Goal: Information Seeking & Learning: Learn about a topic

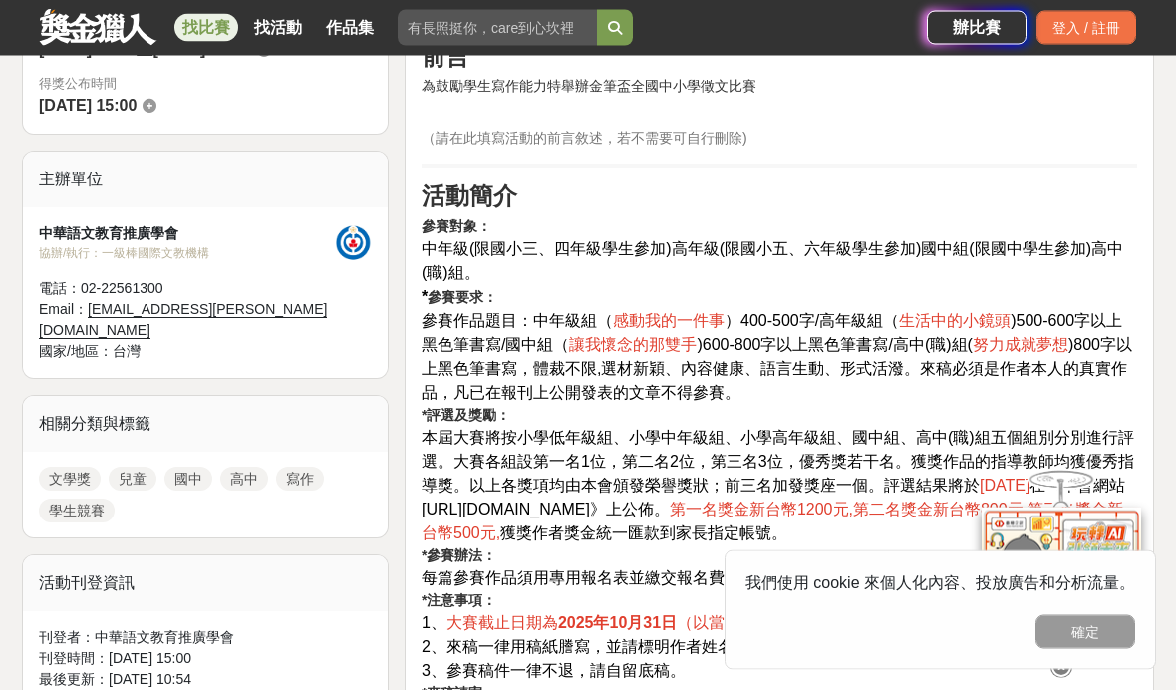
scroll to position [631, 0]
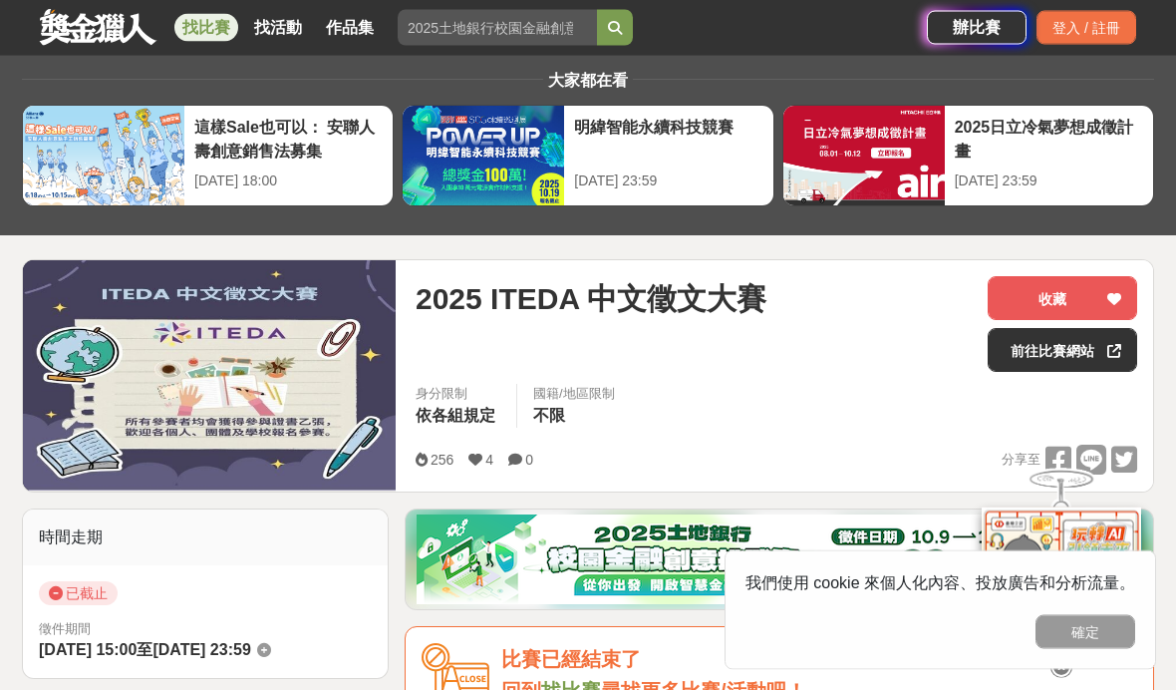
scroll to position [37, 0]
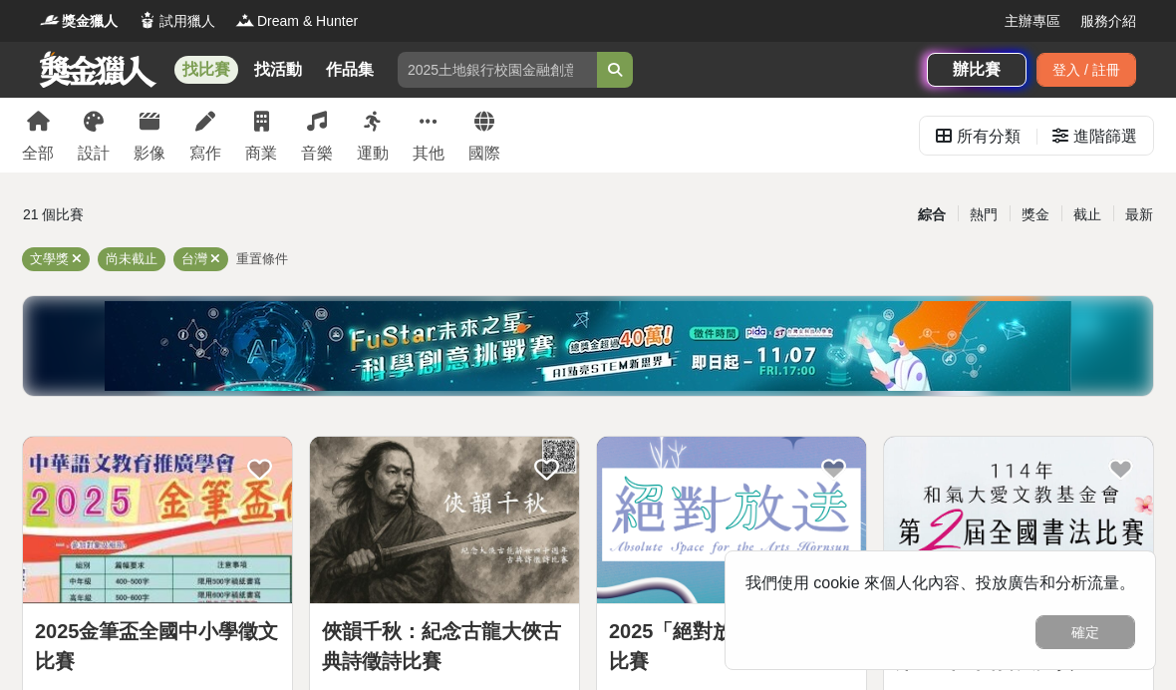
click at [1093, 634] on button "確定" at bounding box center [1086, 632] width 100 height 34
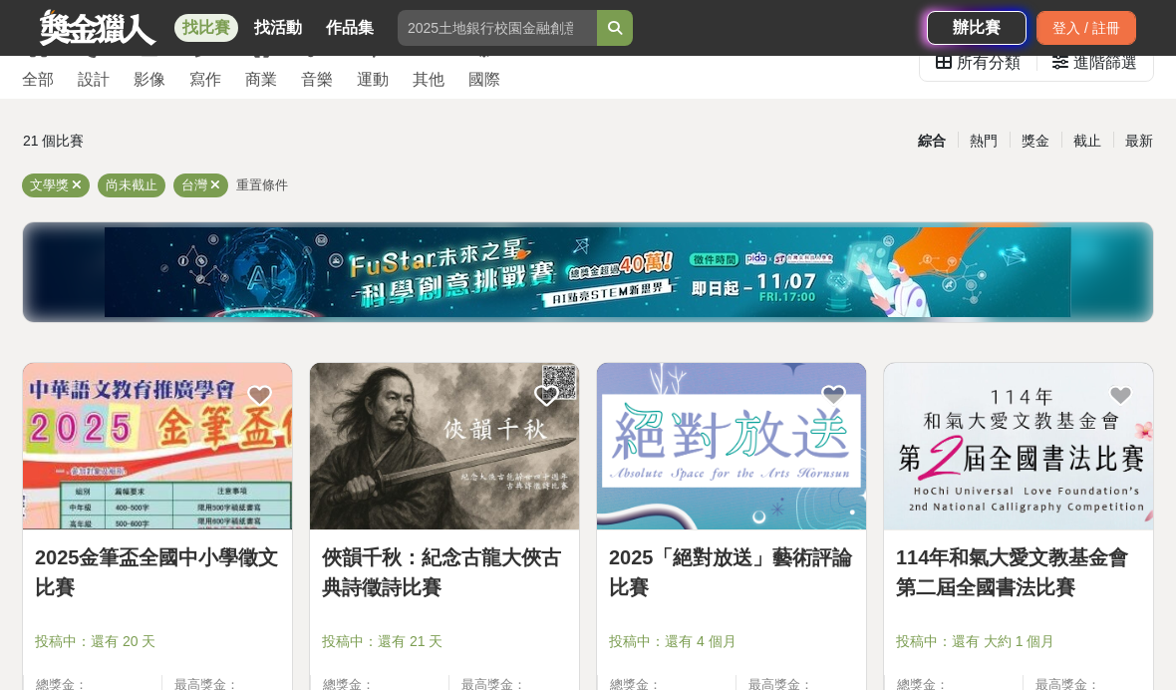
scroll to position [100, 0]
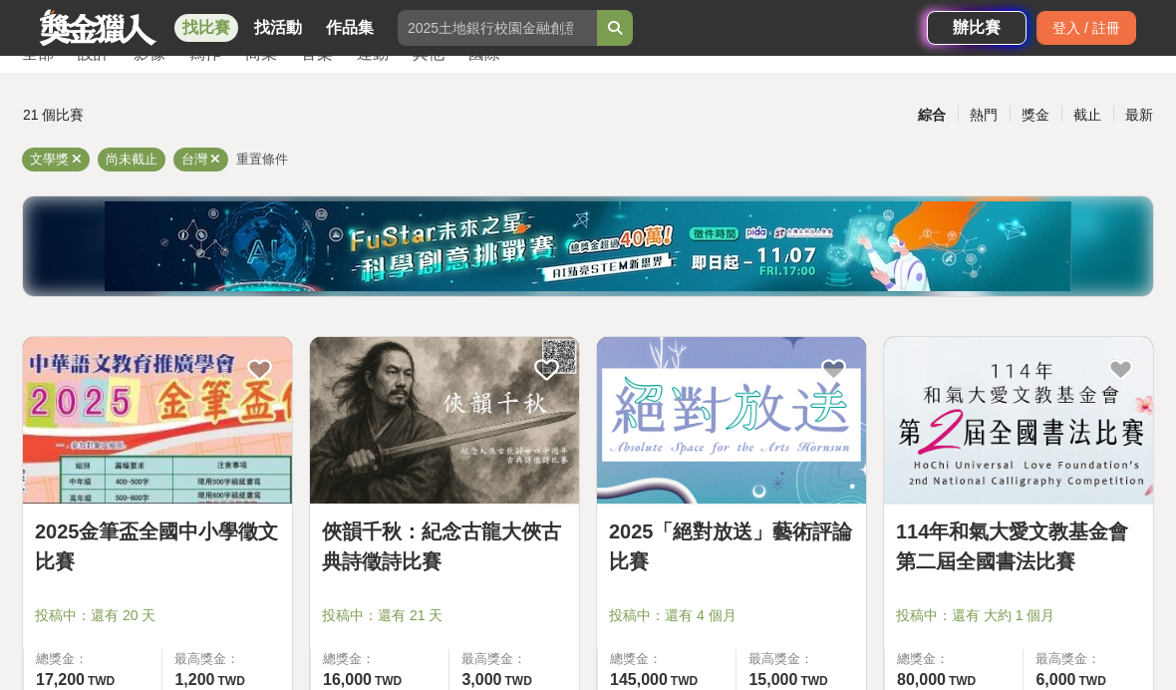
click at [265, 162] on span "重置條件" at bounding box center [262, 158] width 52 height 15
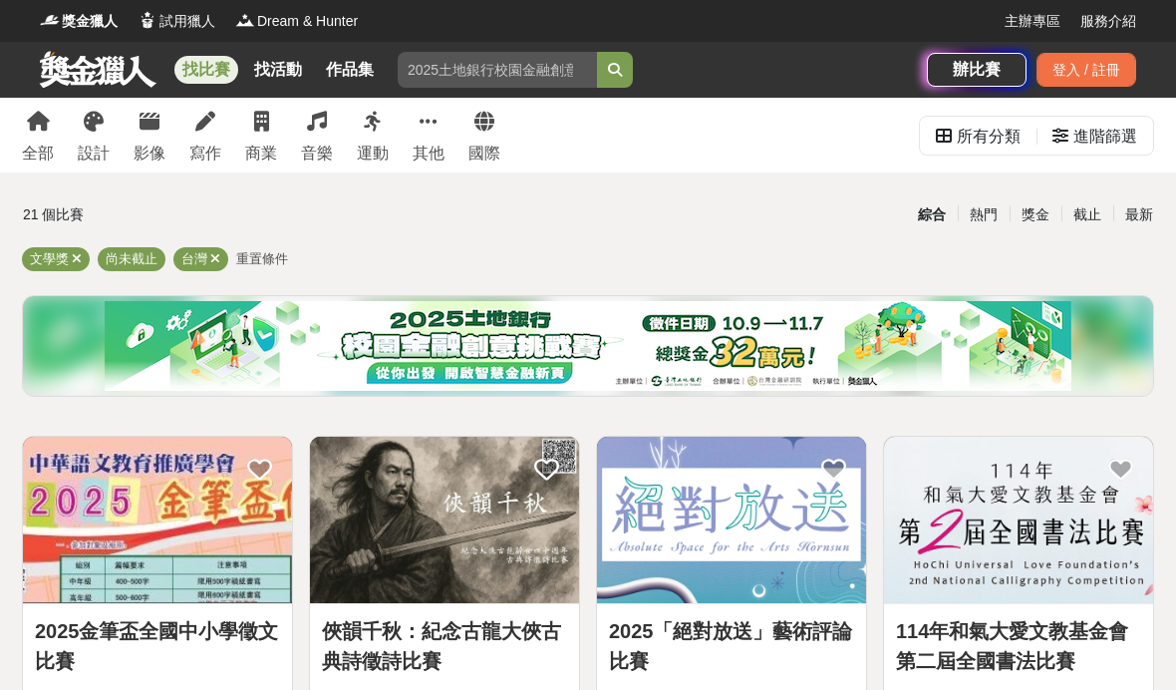
click at [1145, 131] on div "進階篩選" at bounding box center [1095, 136] width 117 height 38
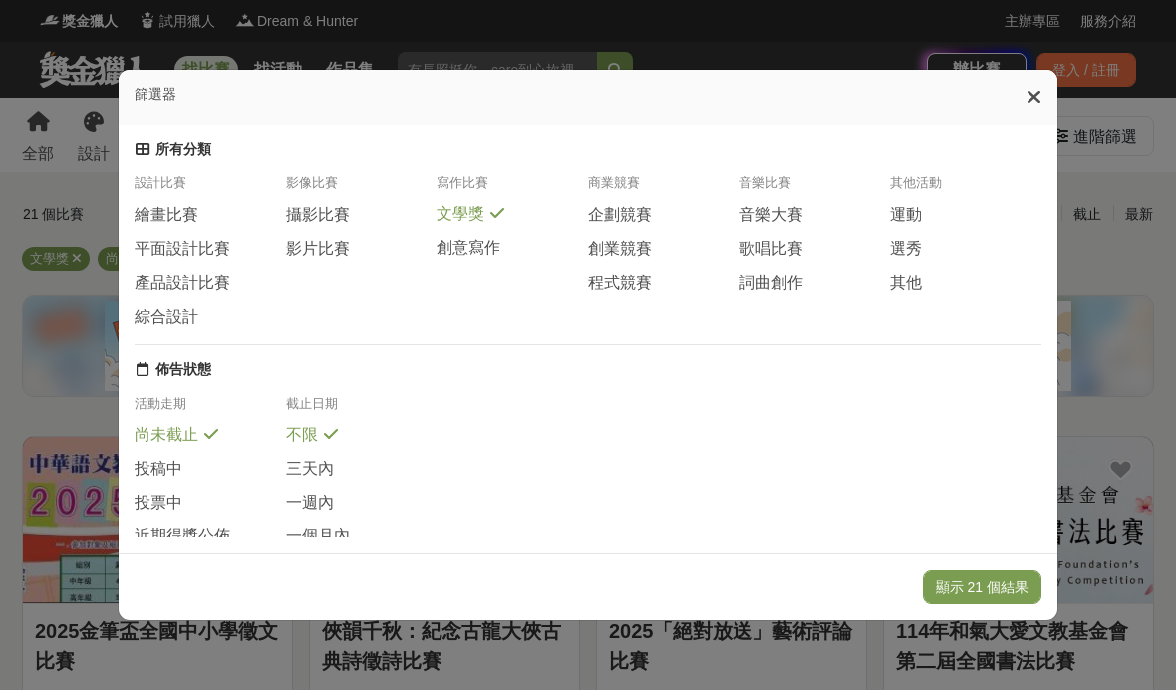
click at [457, 238] on span "創意寫作" at bounding box center [469, 248] width 64 height 21
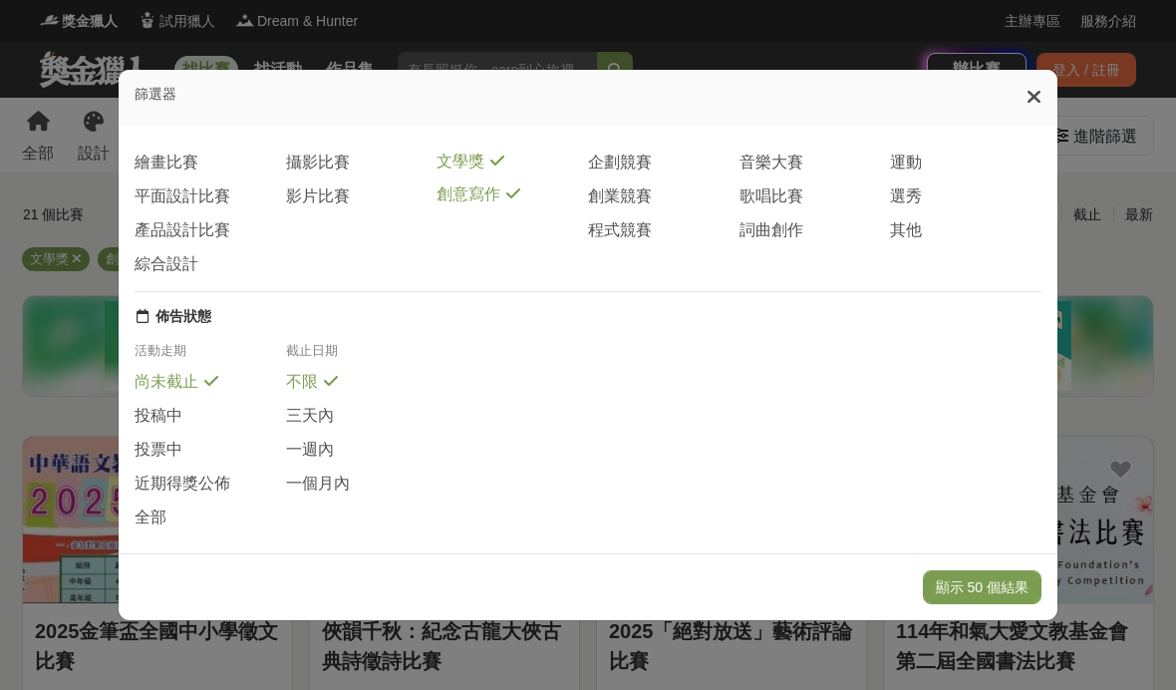
scroll to position [60, 0]
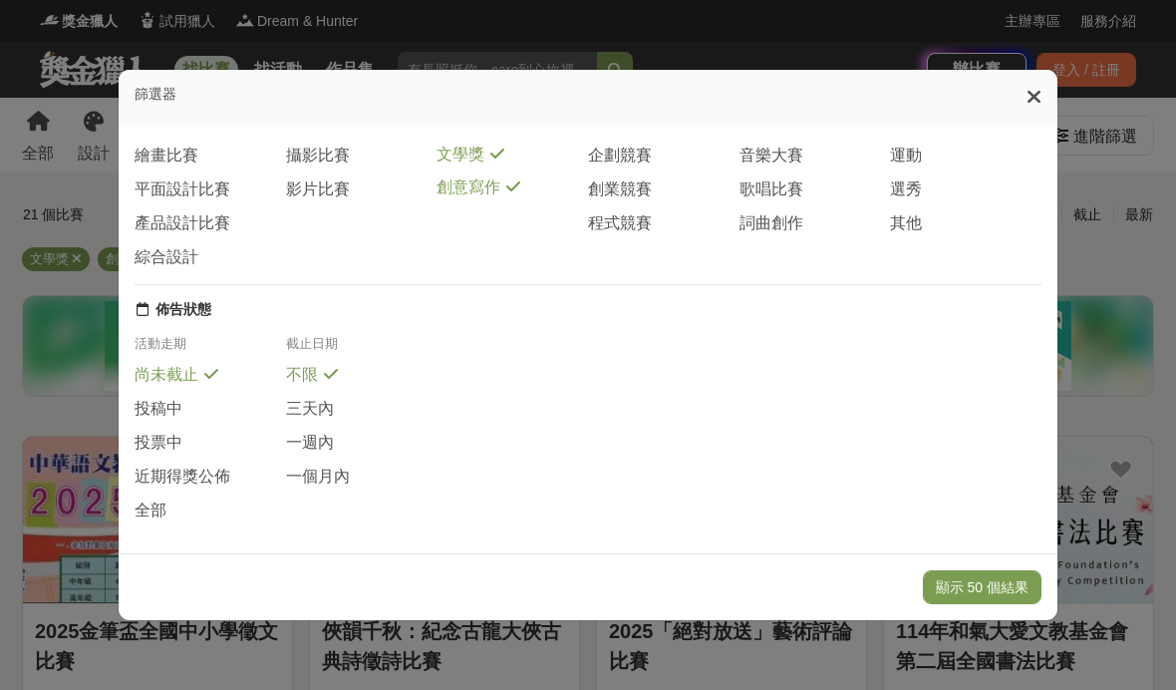
click at [165, 146] on span "繪畫比賽" at bounding box center [167, 156] width 64 height 21
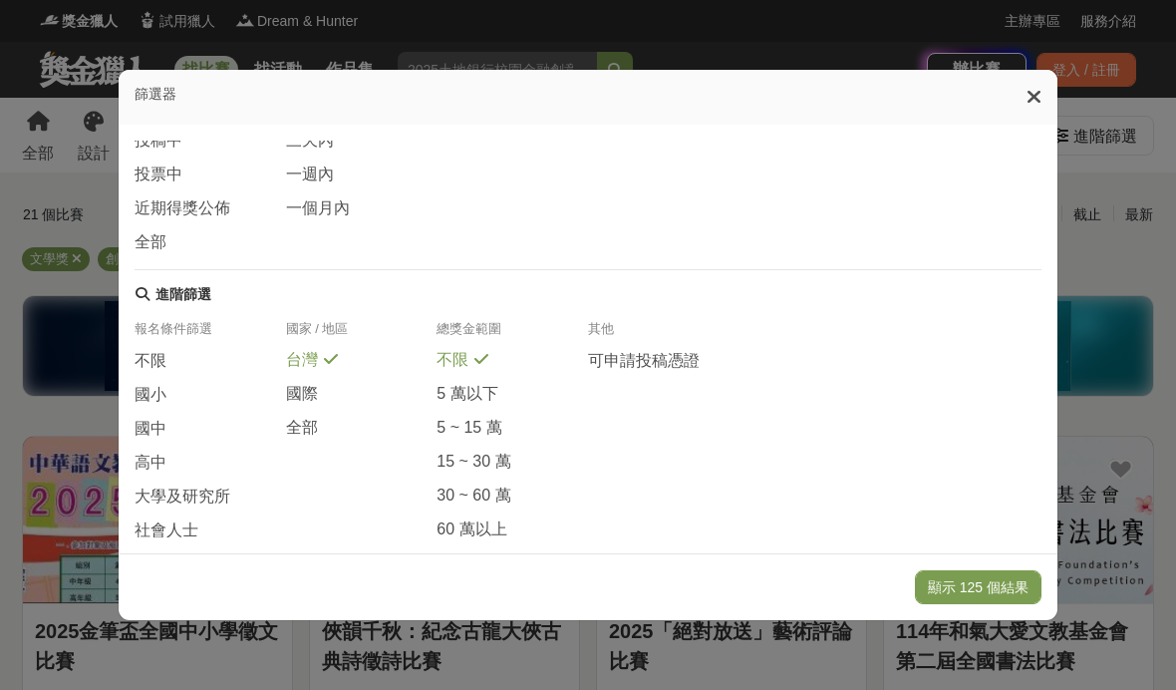
scroll to position [326, 0]
click at [306, 388] on span "國際" at bounding box center [302, 395] width 32 height 21
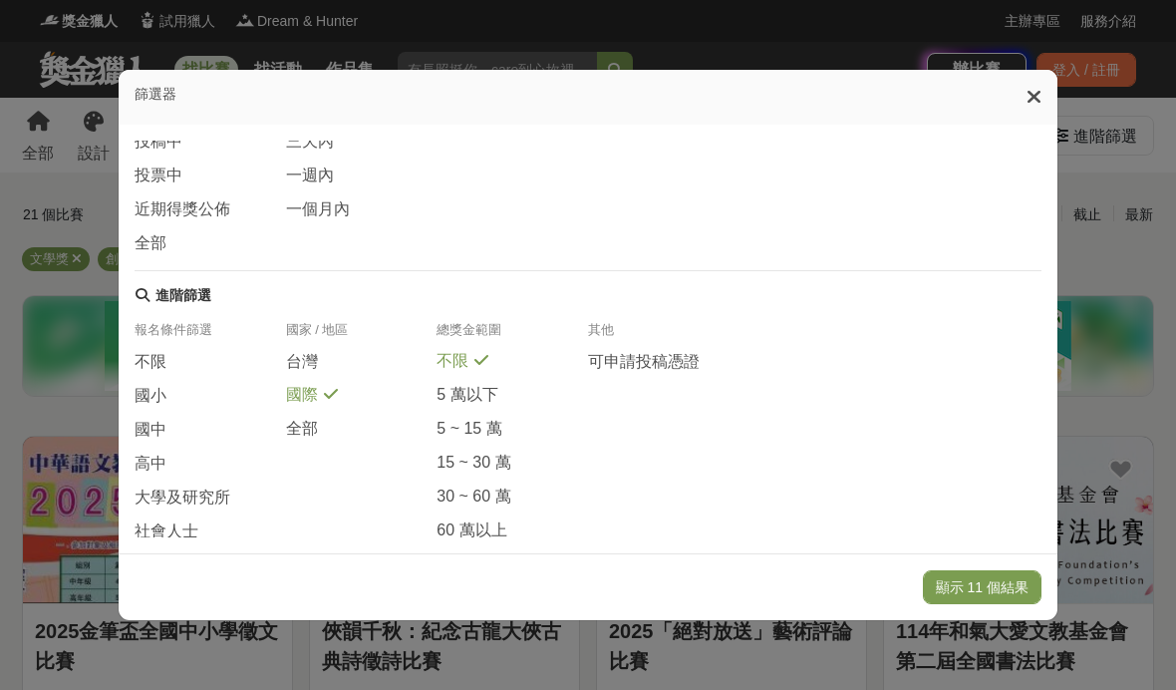
click at [305, 426] on span "全部" at bounding box center [302, 429] width 32 height 21
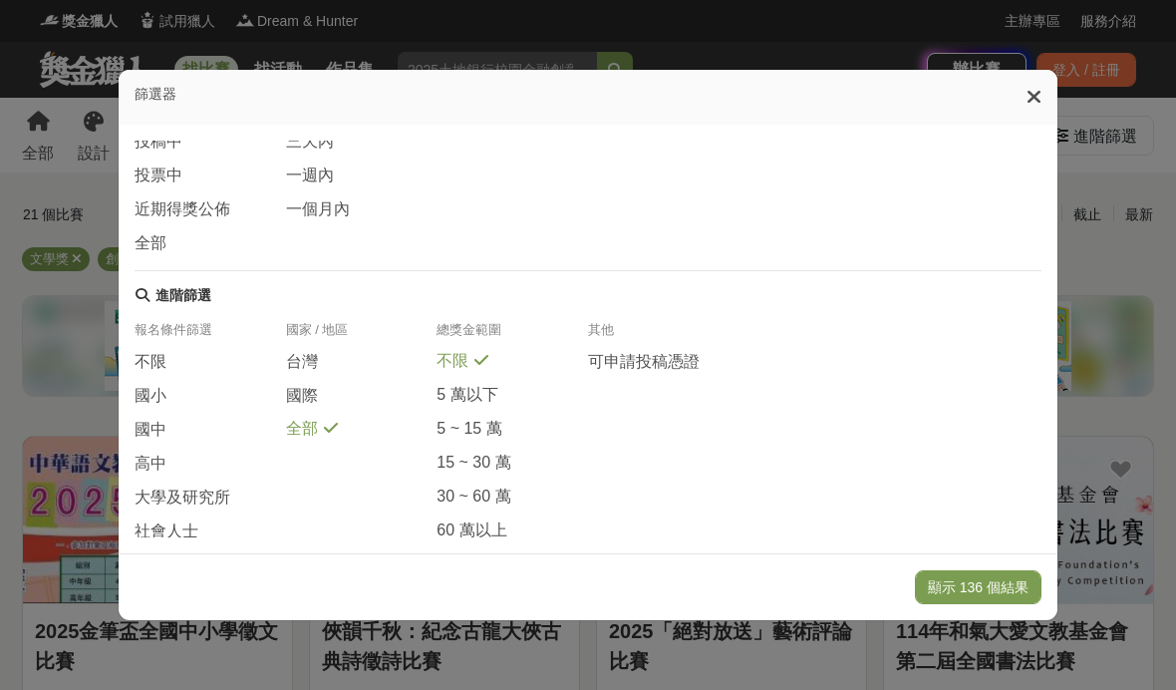
click at [160, 454] on span "高中" at bounding box center [151, 463] width 32 height 21
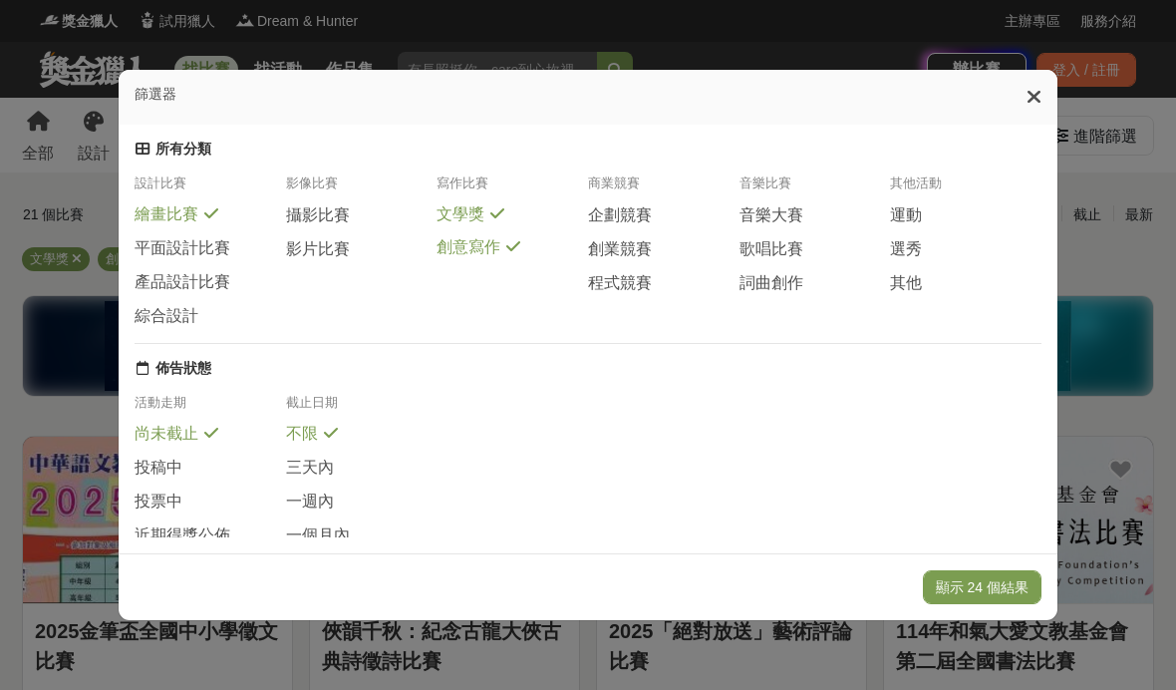
scroll to position [0, 0]
click at [1002, 604] on button "顯示 24 個結果" at bounding box center [982, 587] width 119 height 34
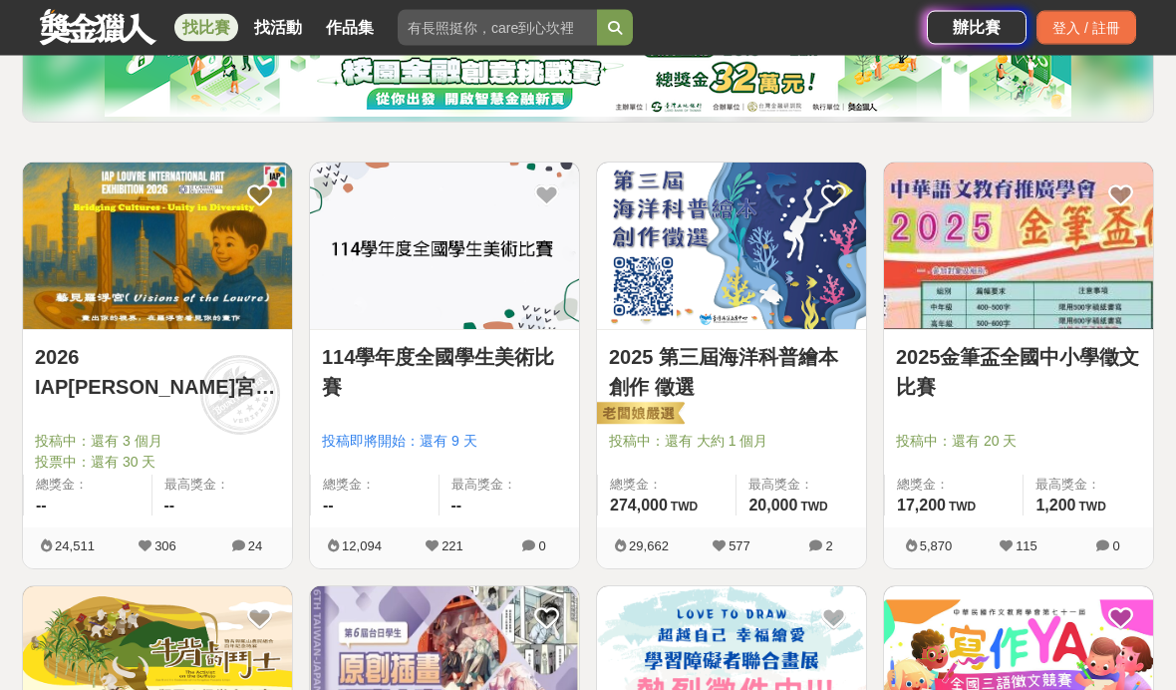
scroll to position [285, 0]
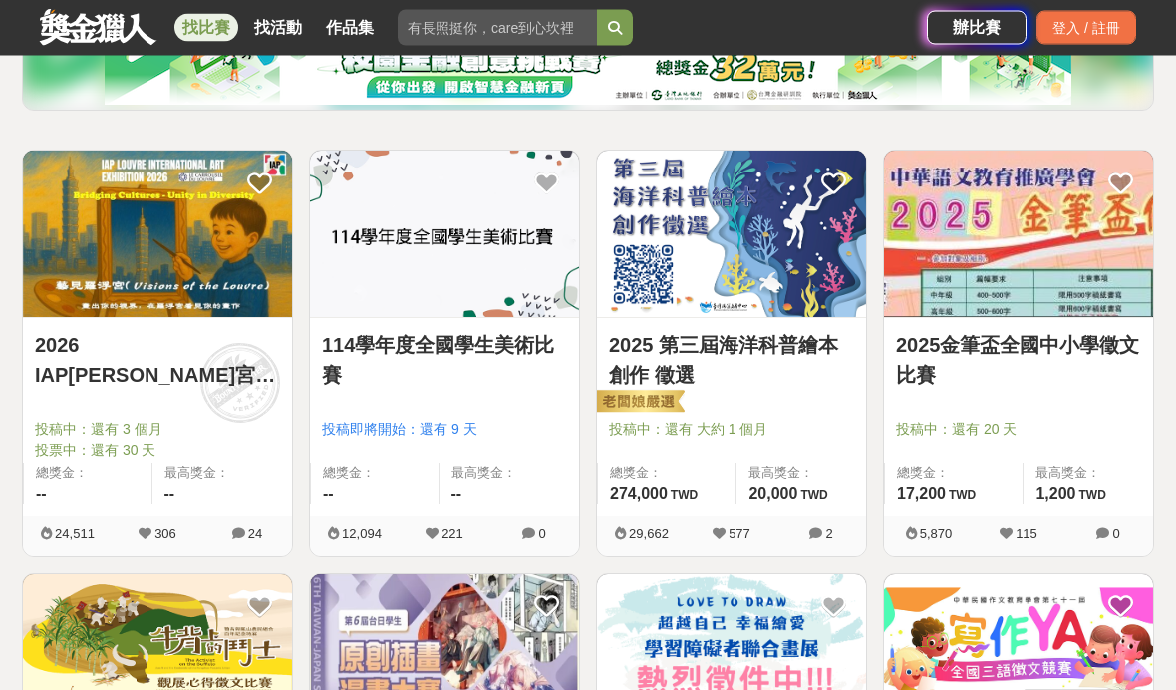
click at [174, 237] on img at bounding box center [157, 234] width 269 height 166
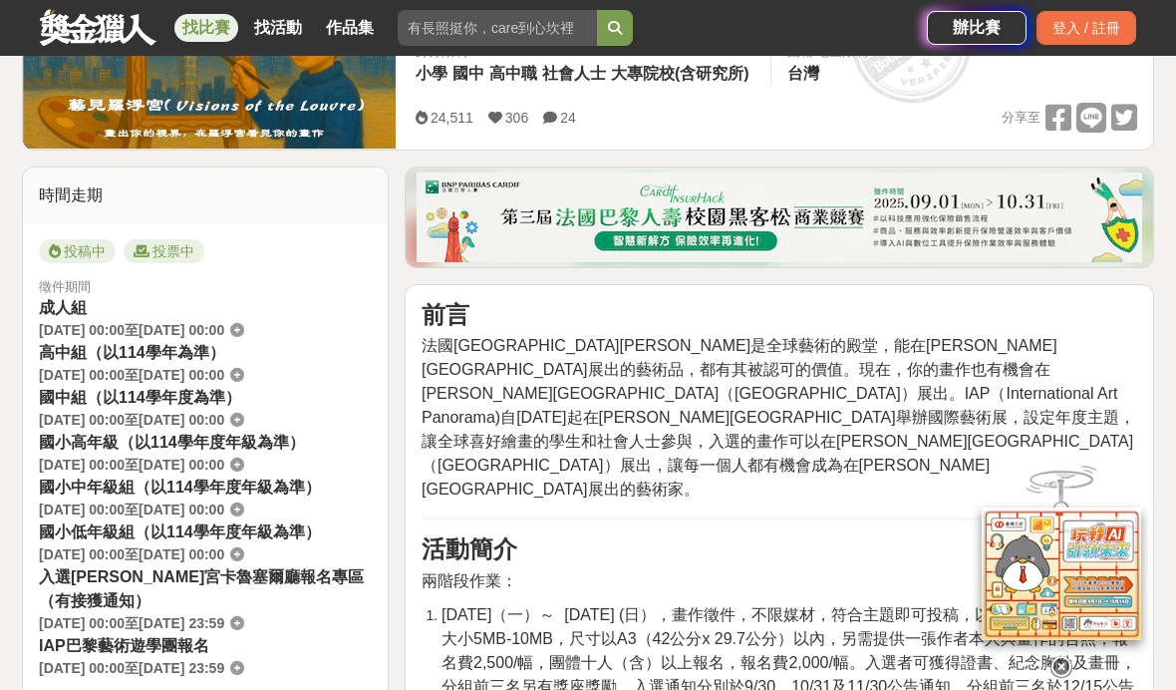
scroll to position [386, 0]
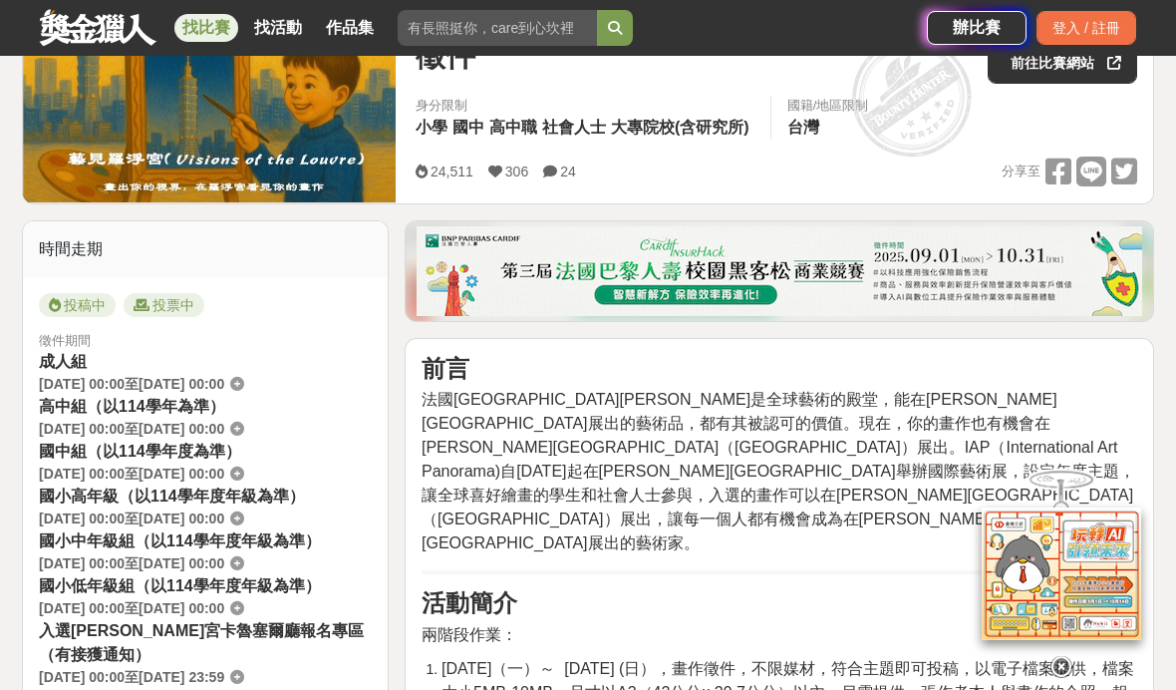
click at [949, 279] on img at bounding box center [780, 271] width 726 height 90
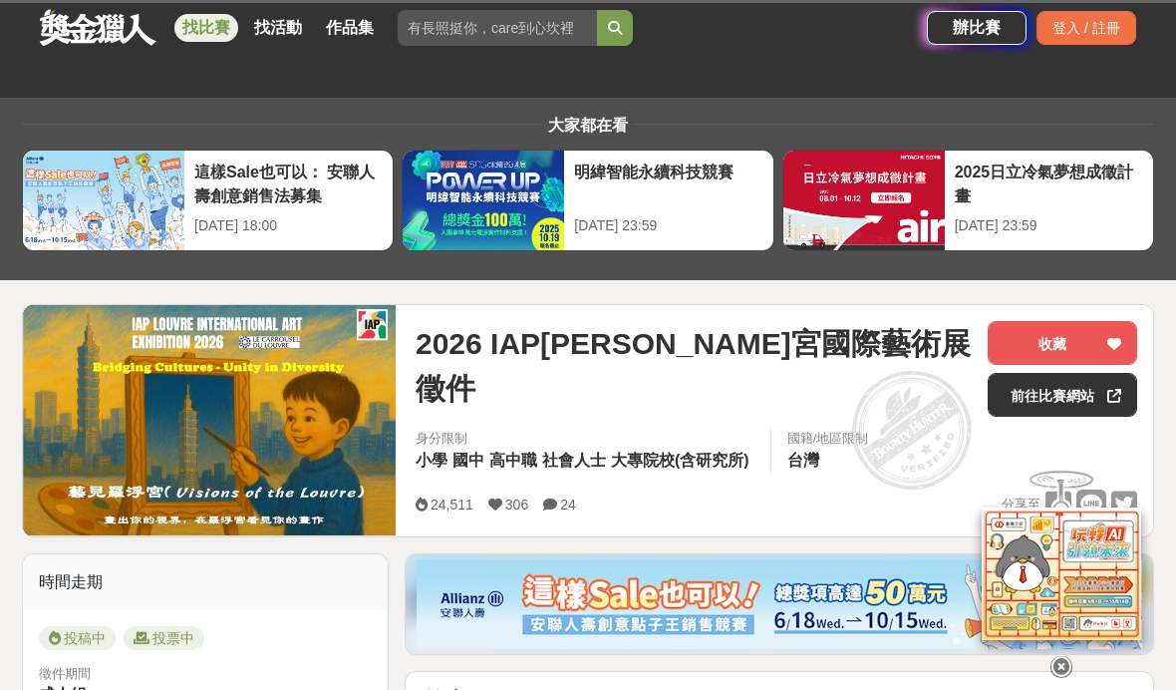
scroll to position [333, 0]
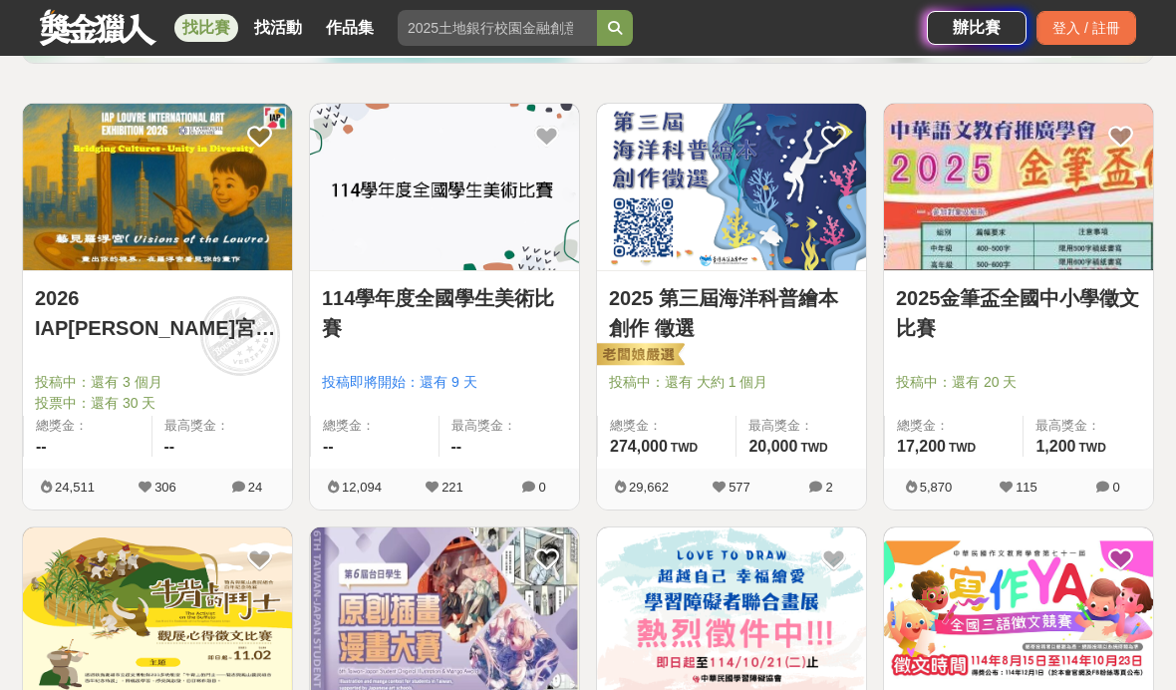
scroll to position [368, 0]
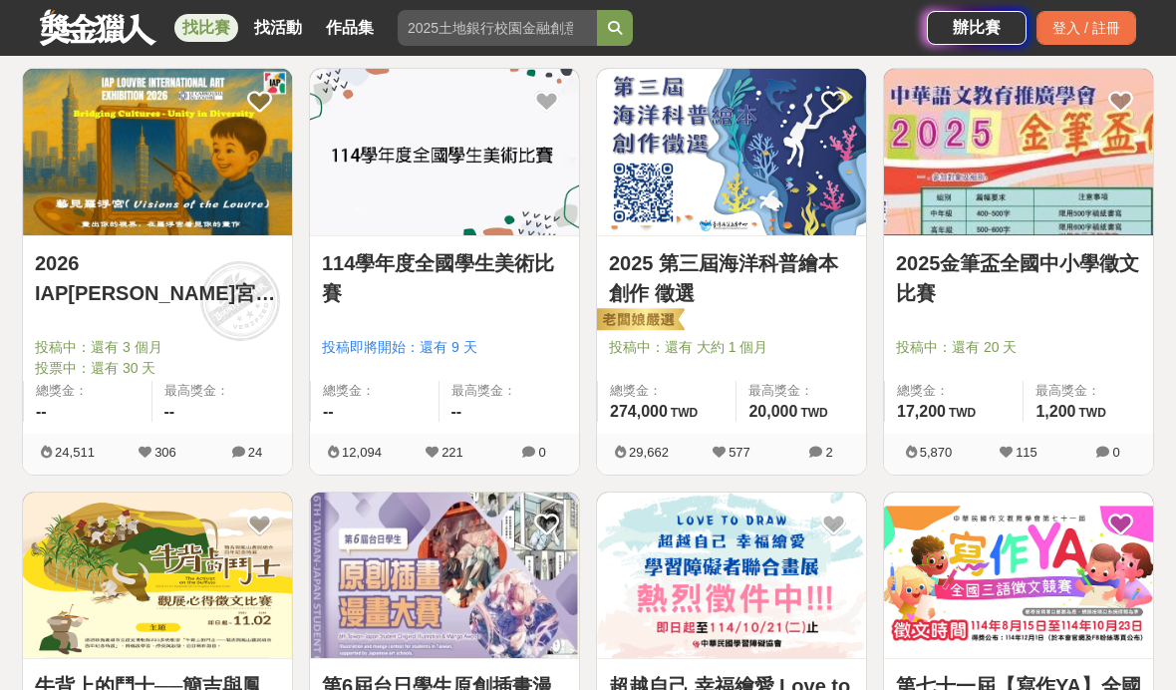
click at [370, 209] on img at bounding box center [444, 152] width 269 height 166
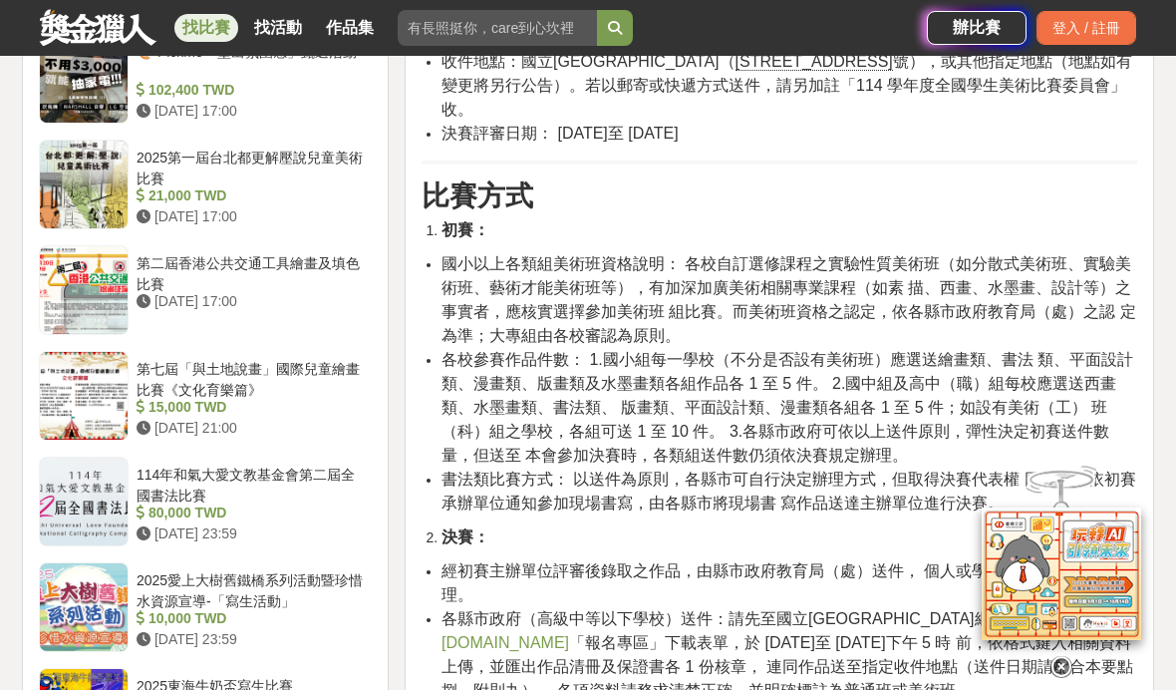
scroll to position [2155, 0]
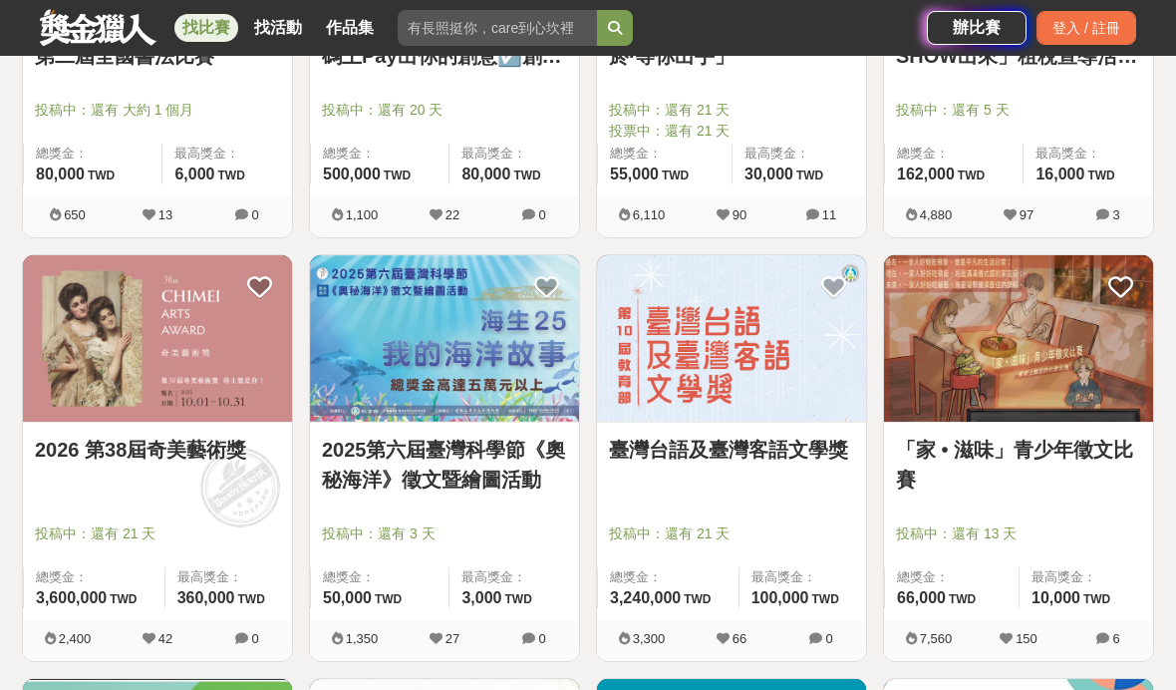
scroll to position [1549, 0]
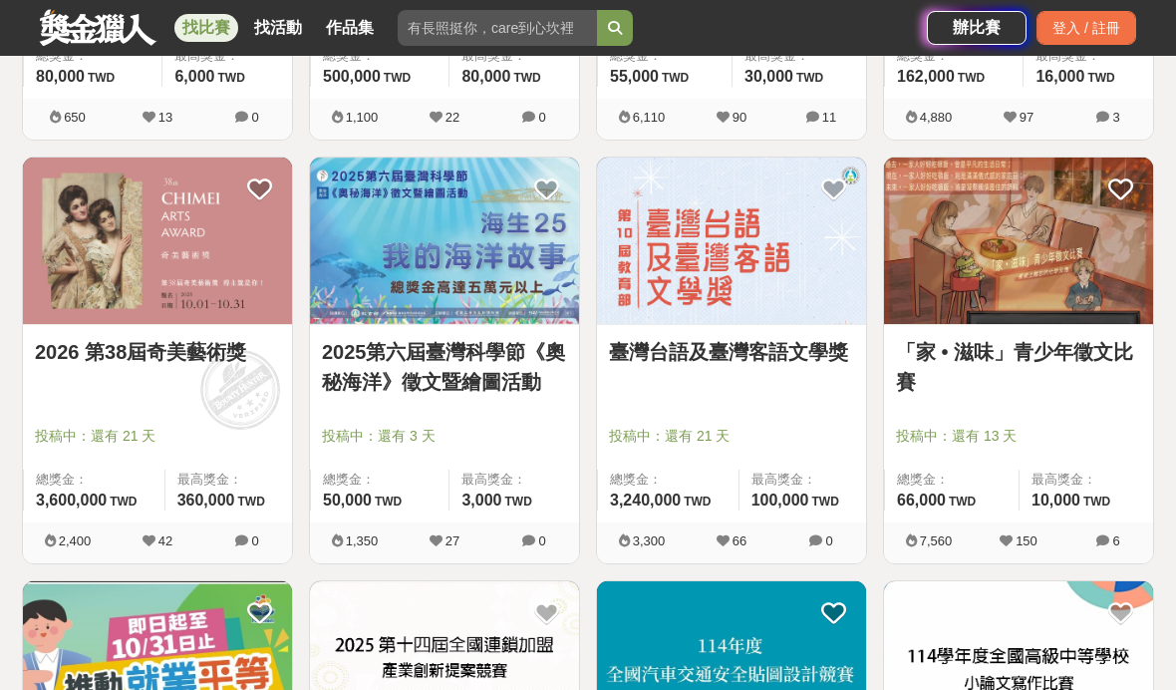
click at [161, 232] on img at bounding box center [157, 240] width 269 height 166
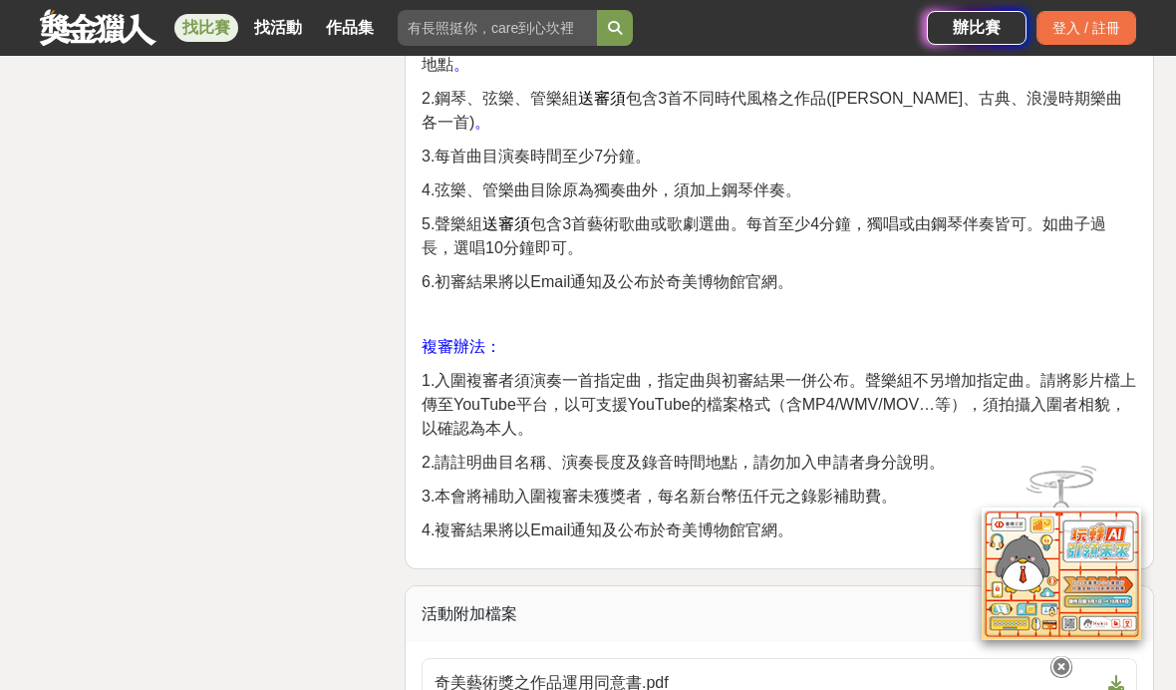
scroll to position [3751, 0]
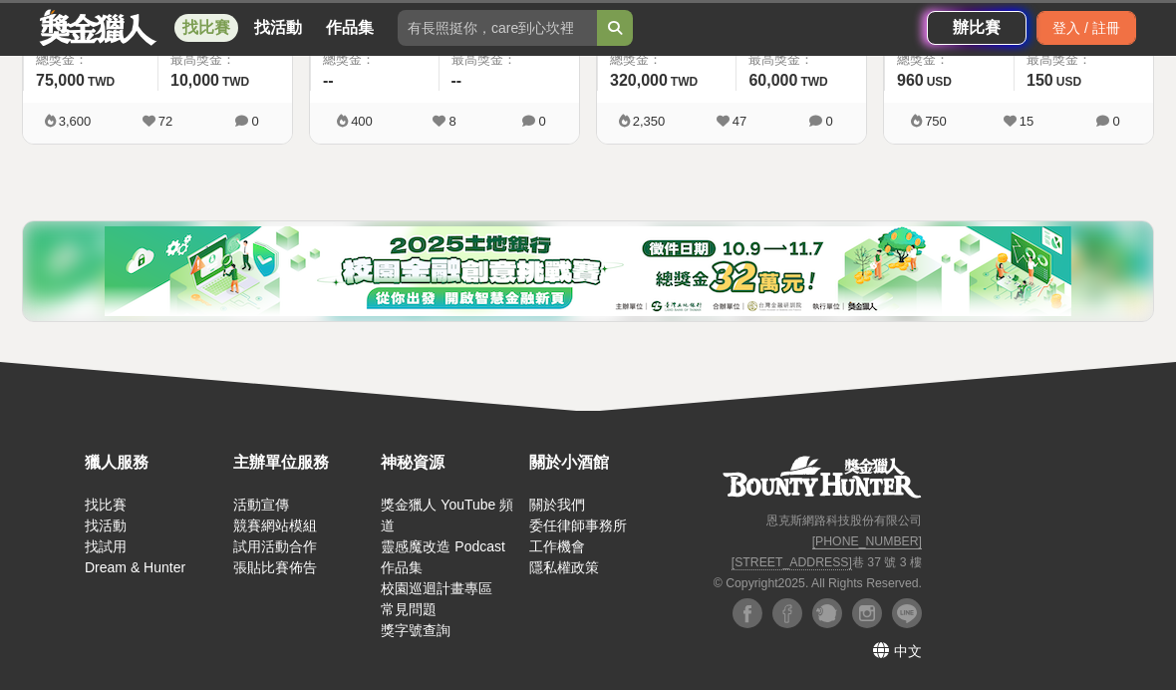
scroll to position [1631, 0]
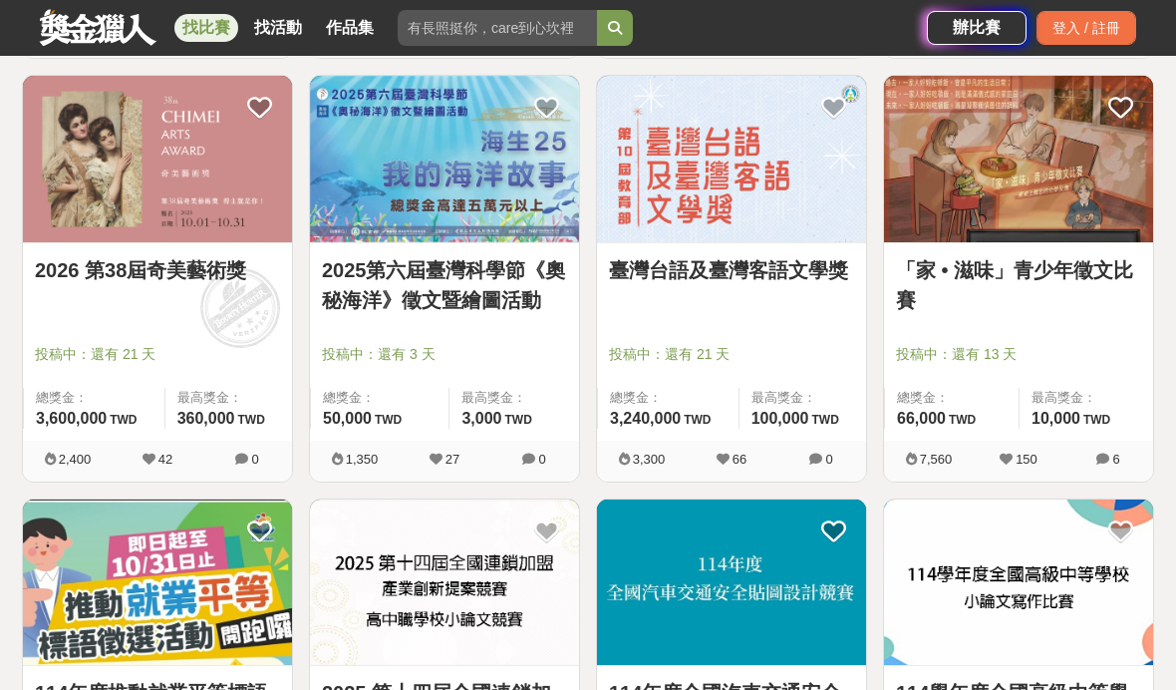
click at [1033, 306] on link "「家 • 滋味」青少年徵文比賽" at bounding box center [1018, 285] width 245 height 60
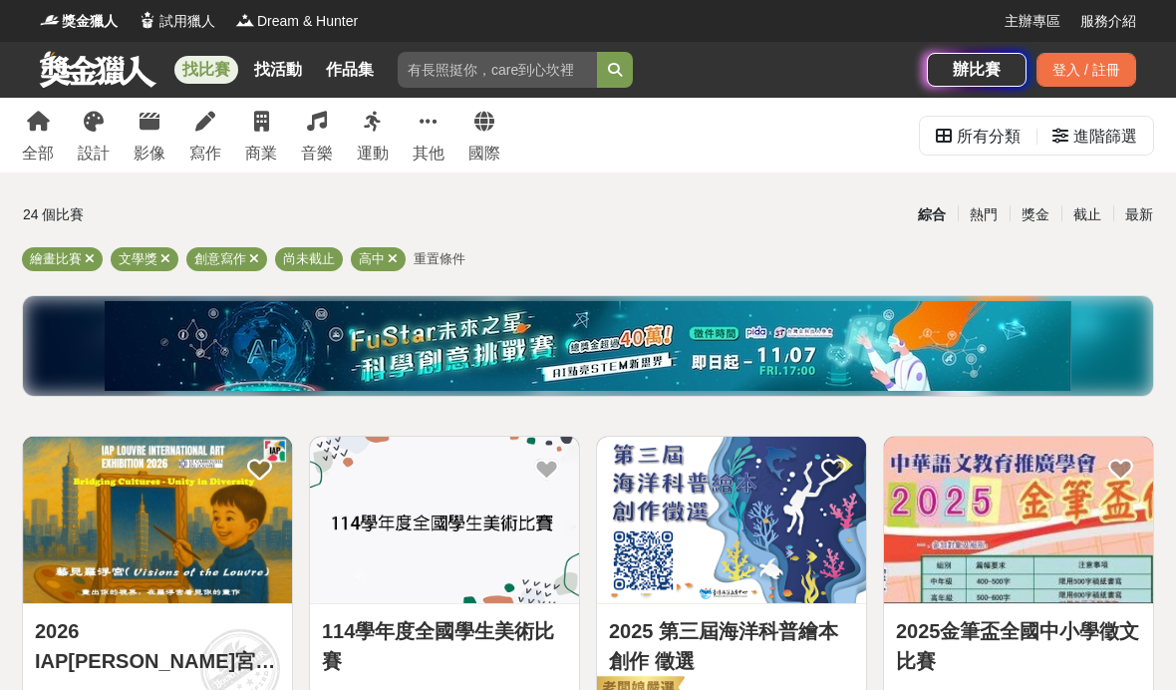
click at [1101, 137] on div "進階篩選" at bounding box center [1105, 137] width 64 height 40
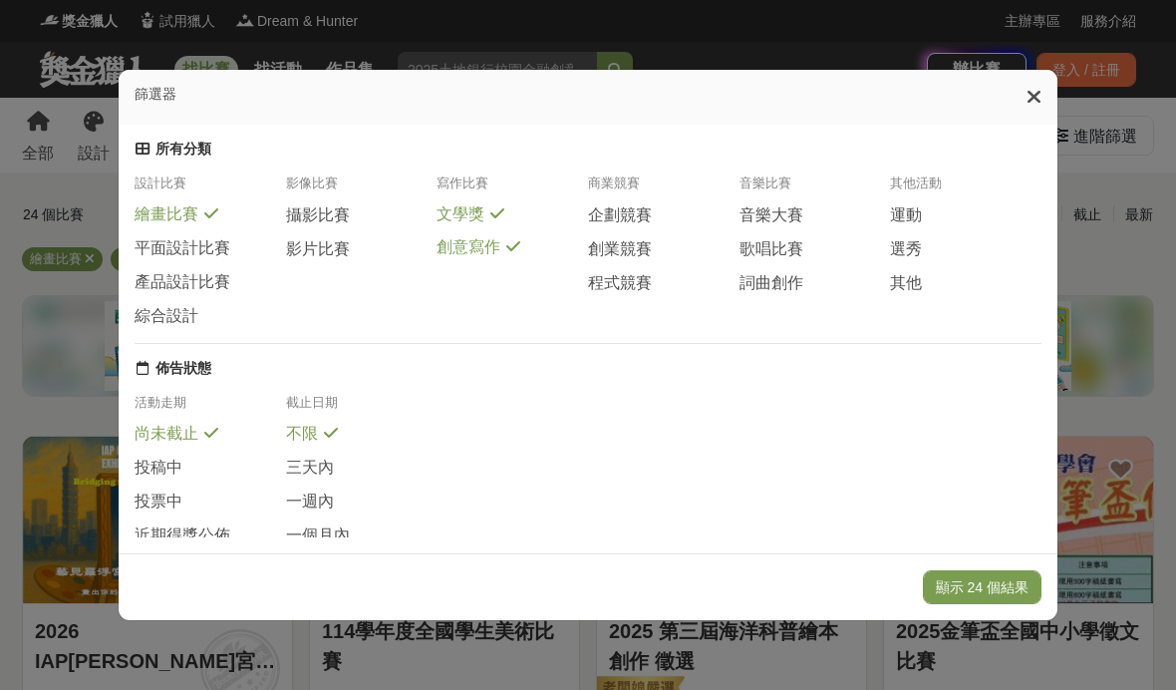
click at [452, 237] on span "創意寫作" at bounding box center [469, 247] width 64 height 21
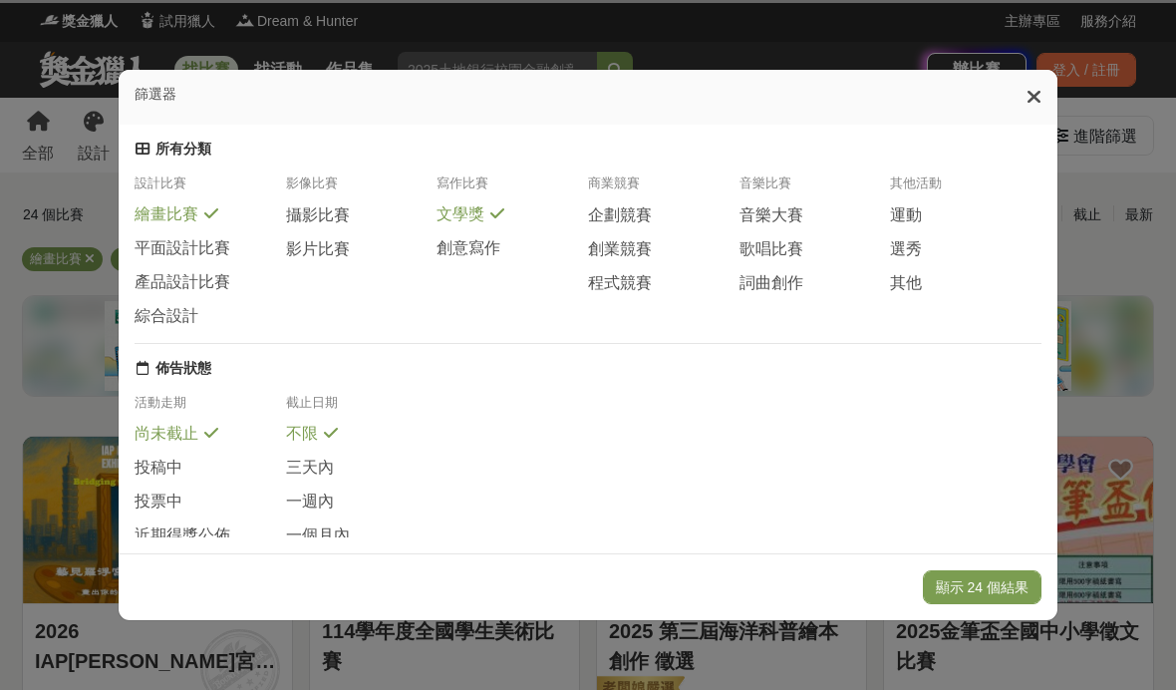
click at [459, 238] on span "創意寫作" at bounding box center [469, 248] width 64 height 21
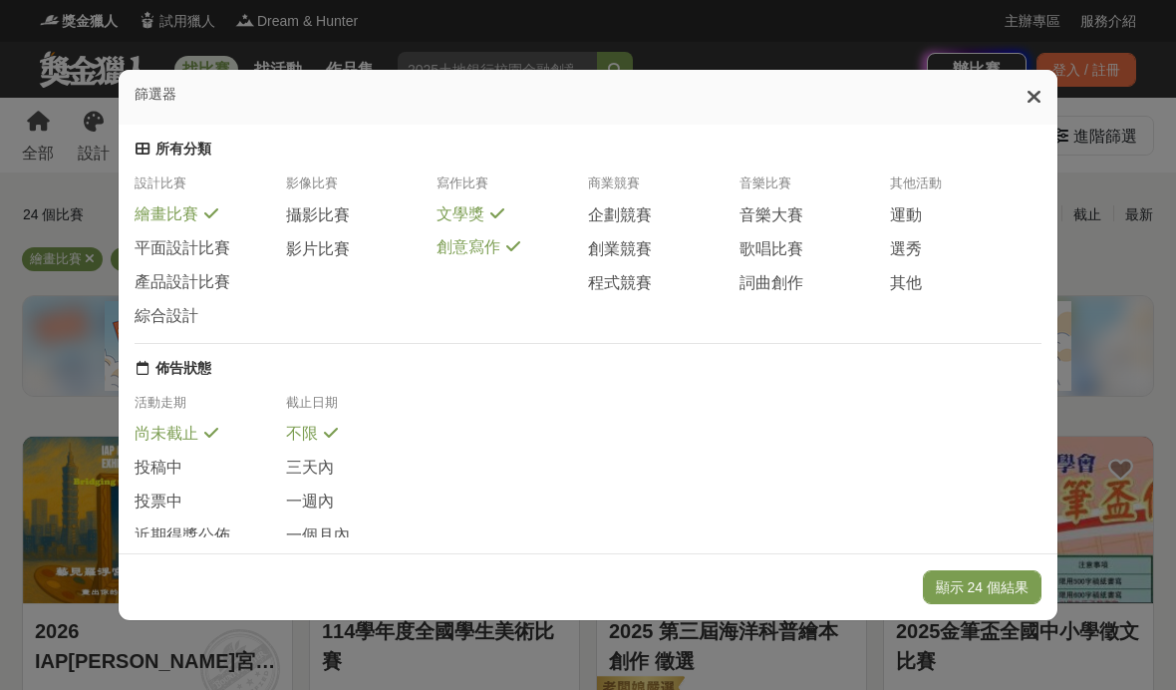
click at [185, 204] on span "繪畫比賽" at bounding box center [167, 214] width 64 height 21
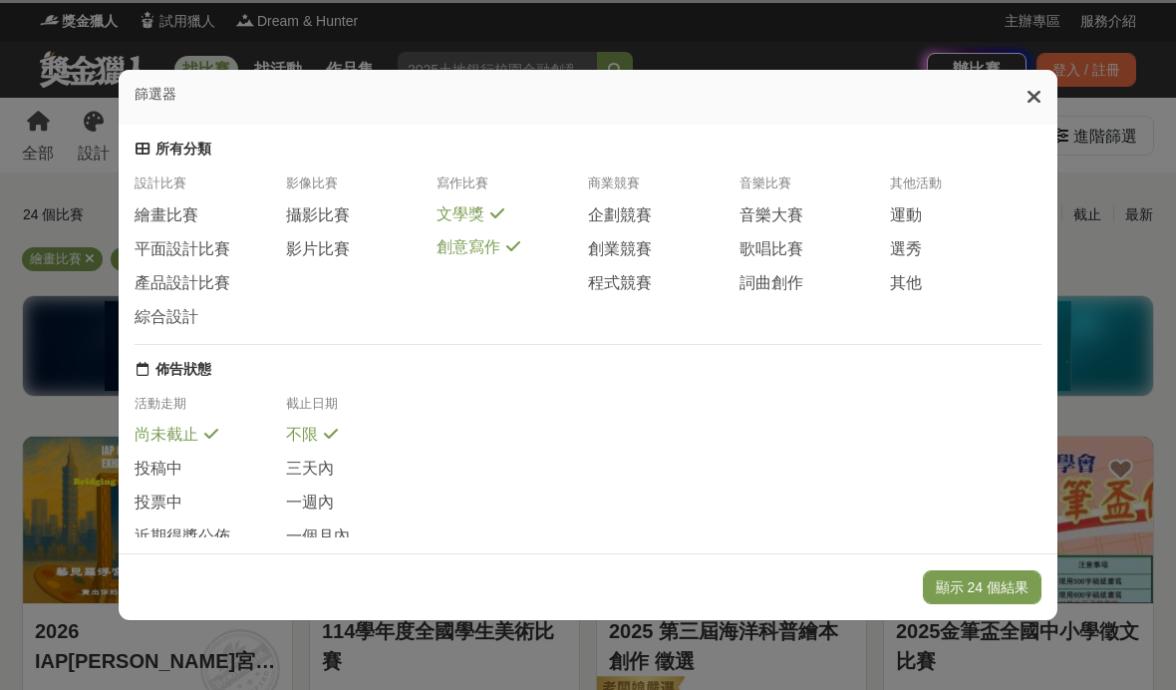
click at [1002, 604] on button "顯示 24 個結果" at bounding box center [982, 587] width 119 height 34
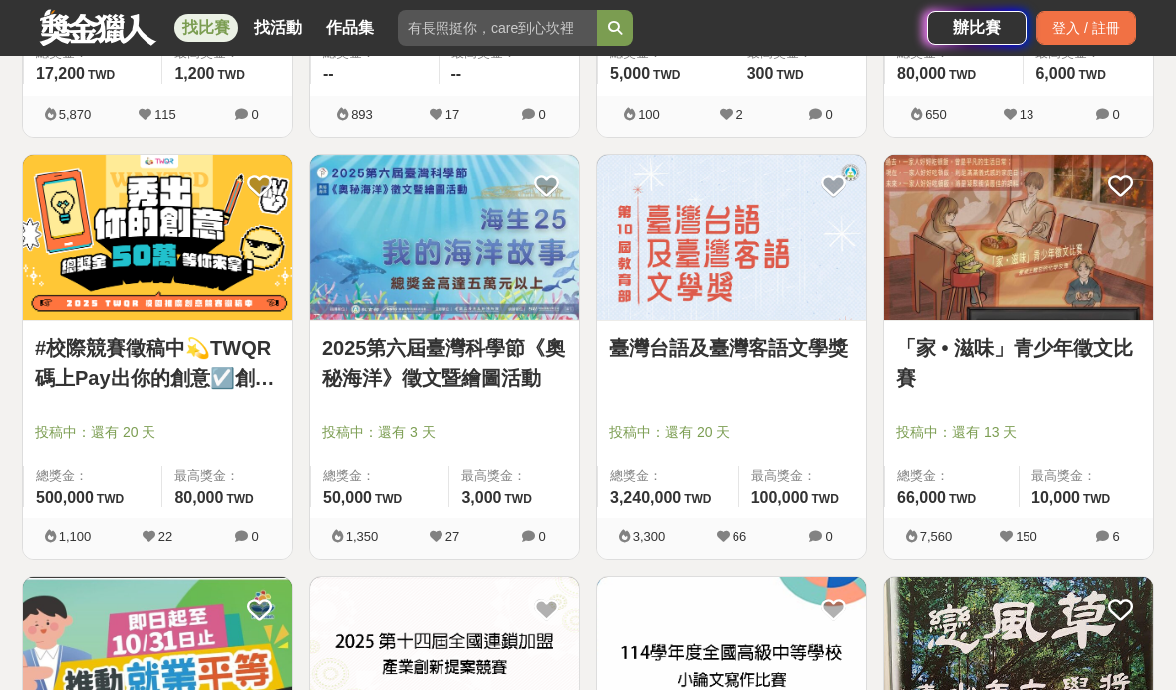
scroll to position [712, 0]
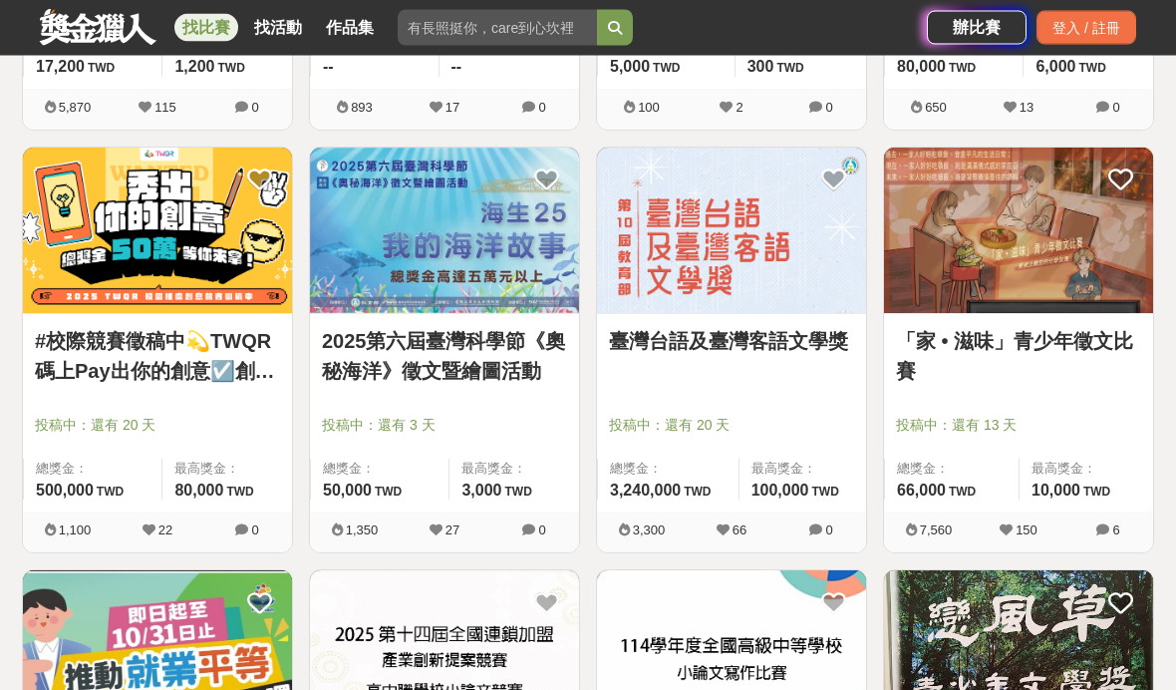
click at [180, 234] on img at bounding box center [157, 231] width 269 height 166
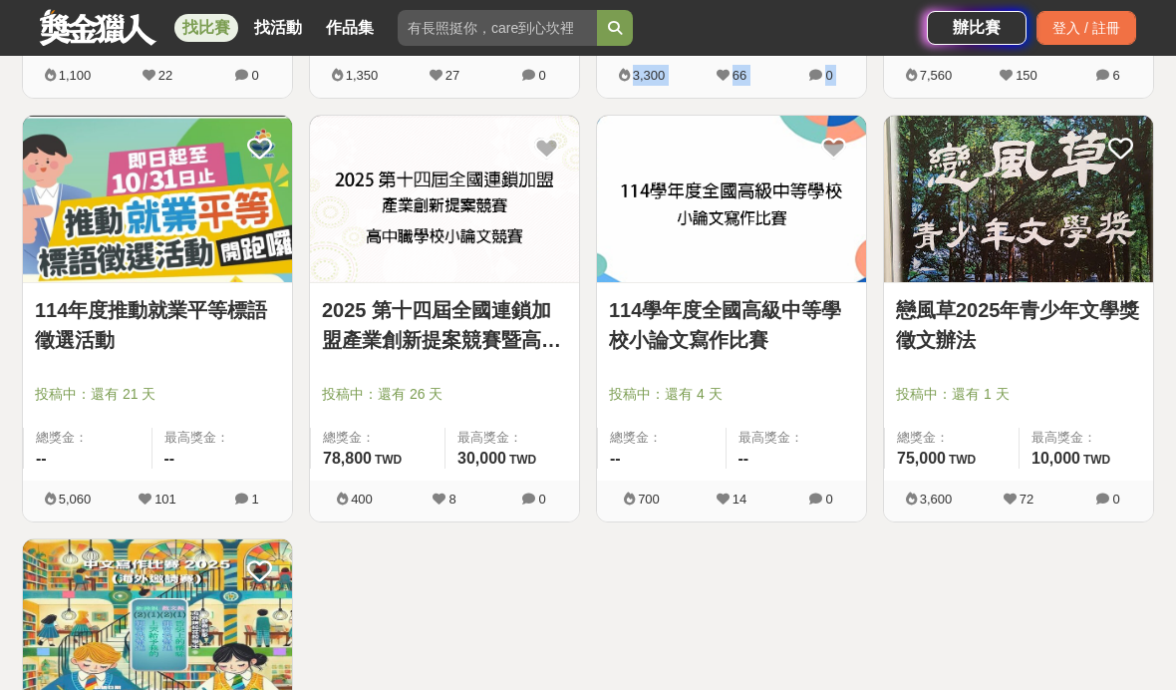
scroll to position [1173, 0]
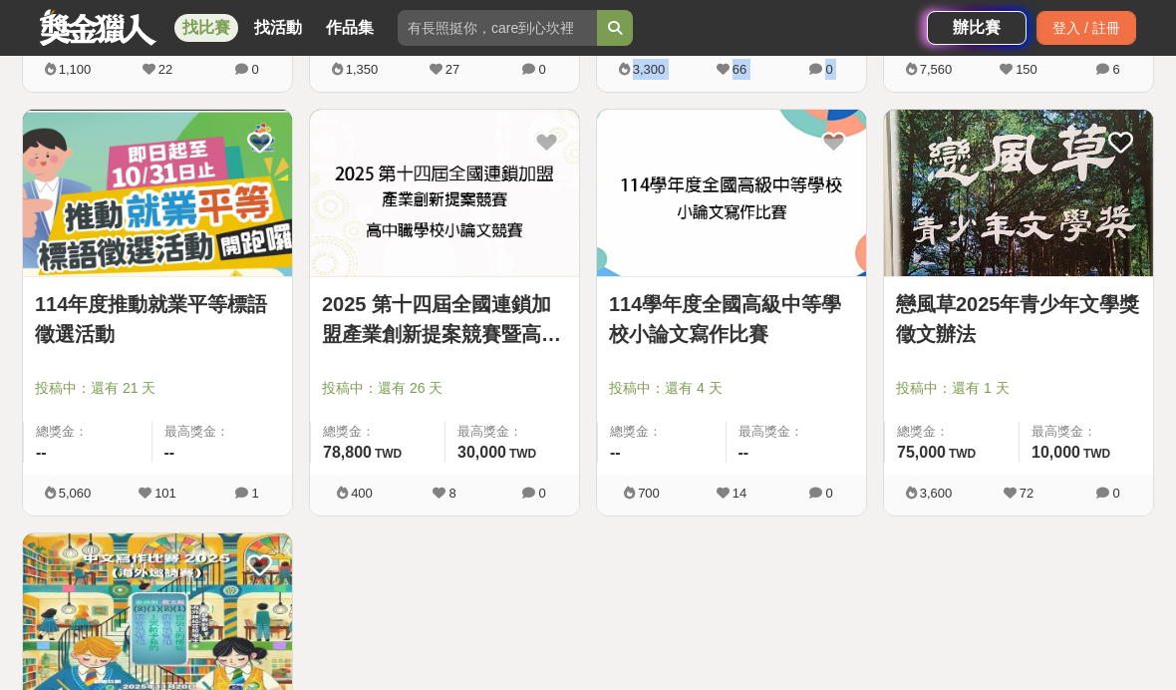
click at [936, 668] on div "2025金筆盃全國中小學徵文比賽 投稿中：還有 20 天 總獎金： 17,200 17,200 TWD 最高獎金： 1,200 TWD 5,870 115 0…" at bounding box center [588, 108] width 1148 height 1693
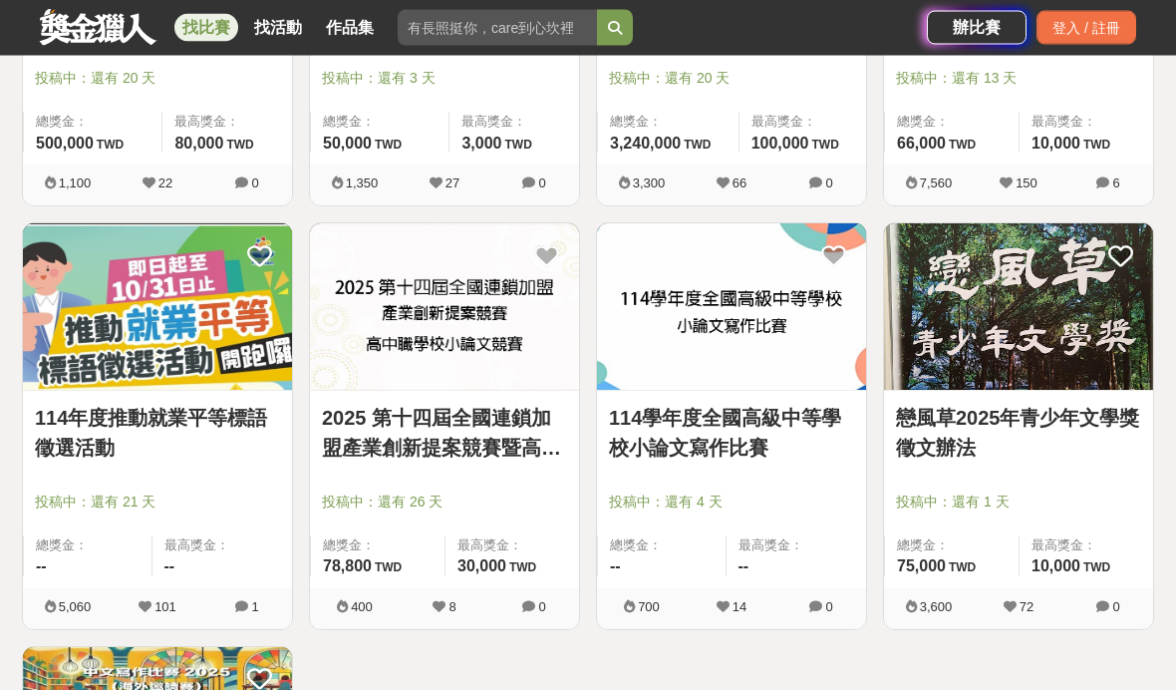
scroll to position [1059, 0]
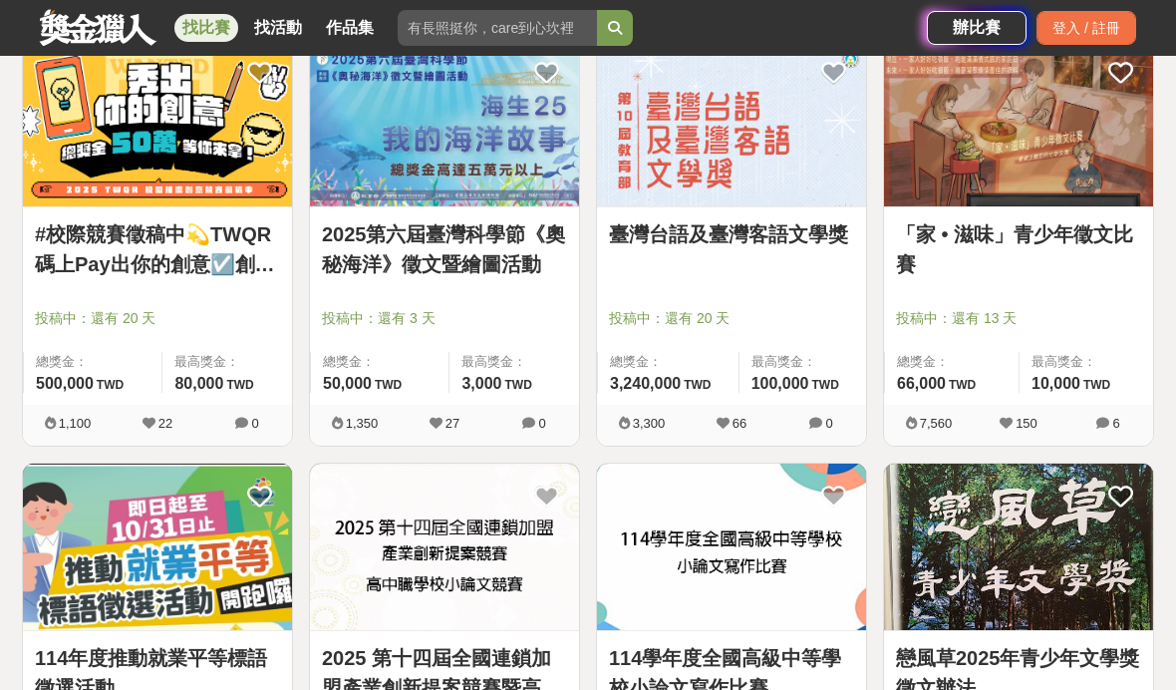
click at [991, 564] on img at bounding box center [1018, 546] width 269 height 166
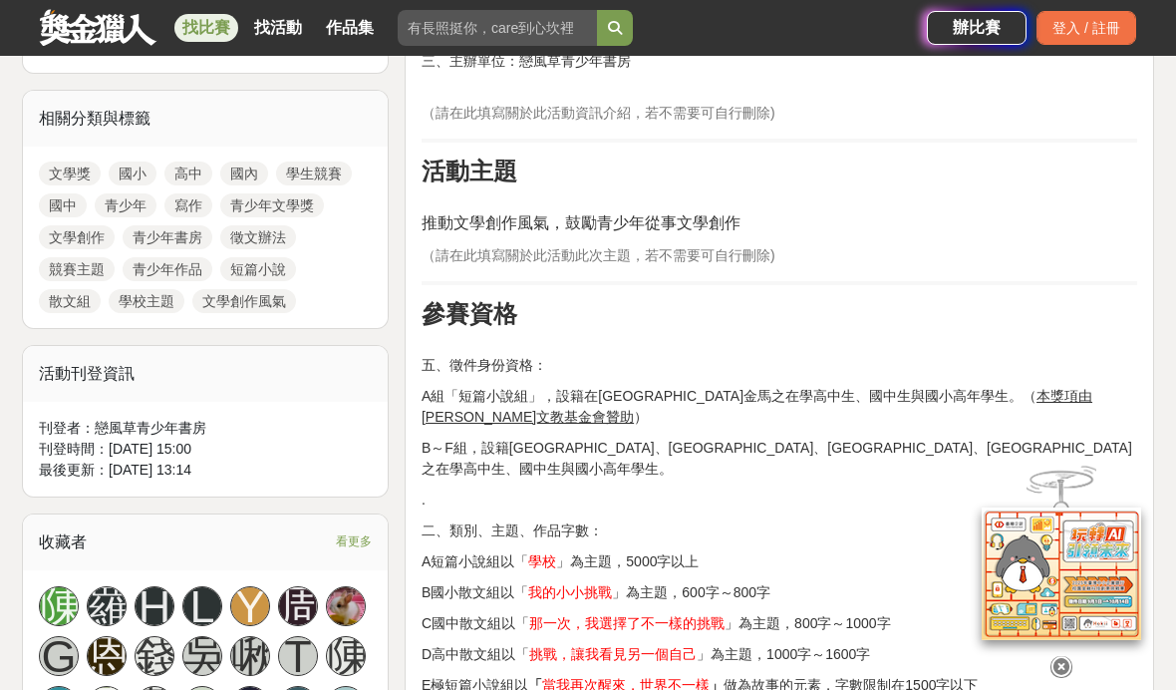
scroll to position [730, 0]
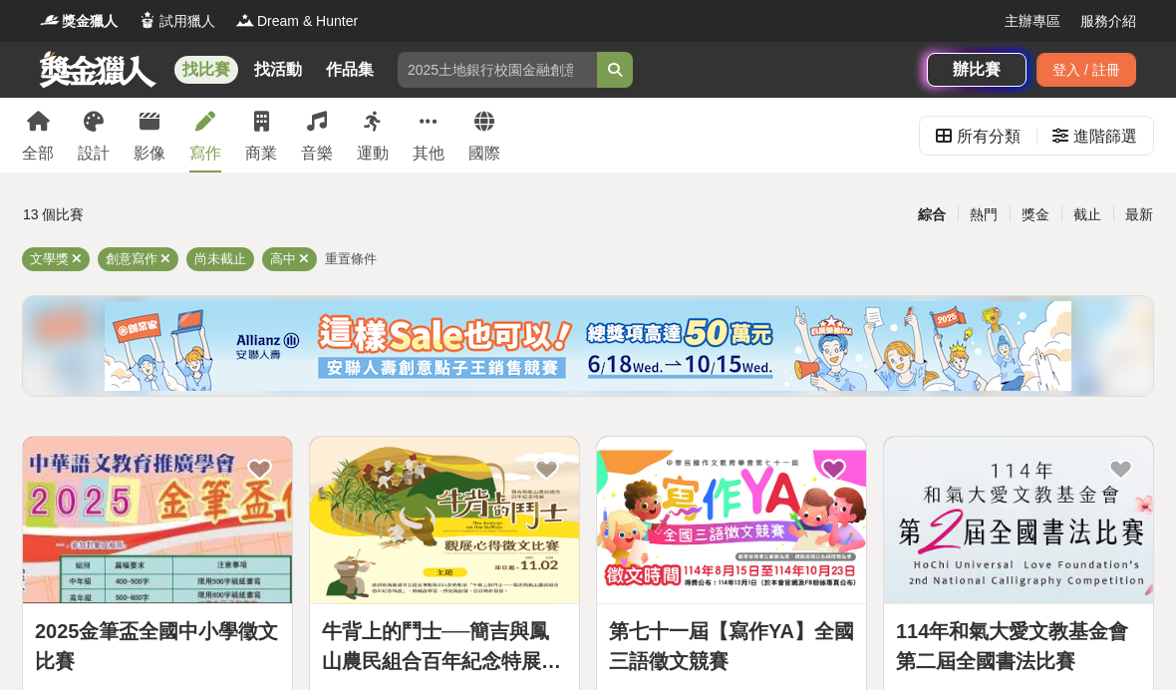
click at [971, 217] on div "熱門" at bounding box center [984, 214] width 52 height 35
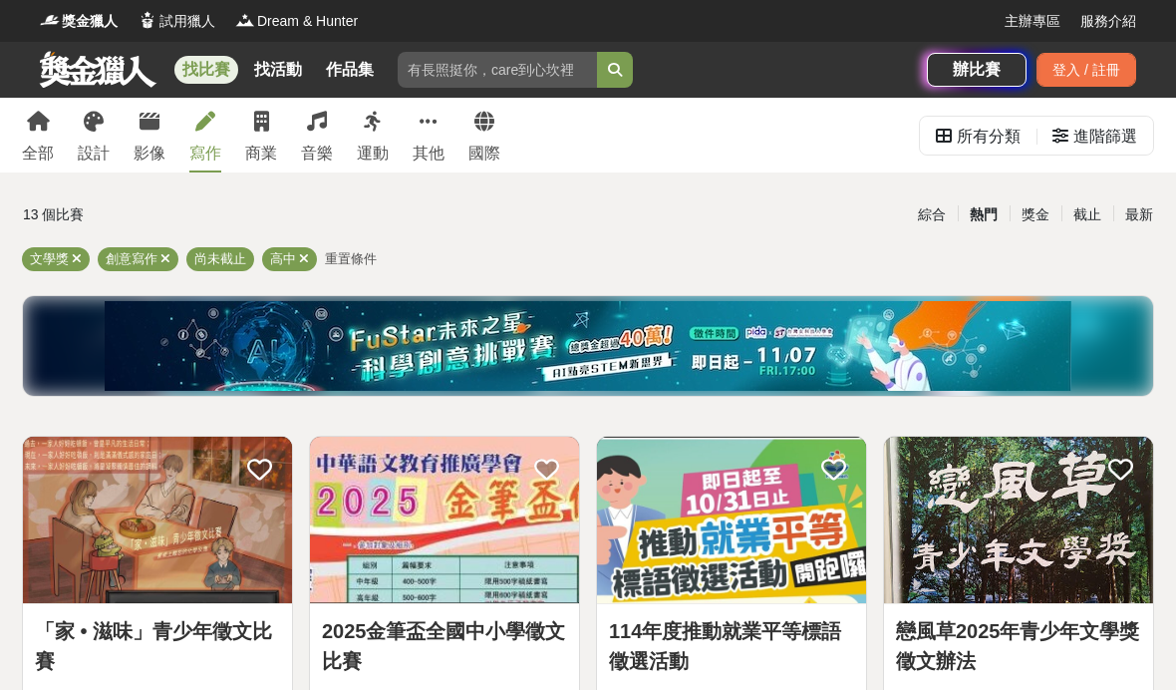
click at [1035, 216] on div "獎金" at bounding box center [1036, 214] width 52 height 35
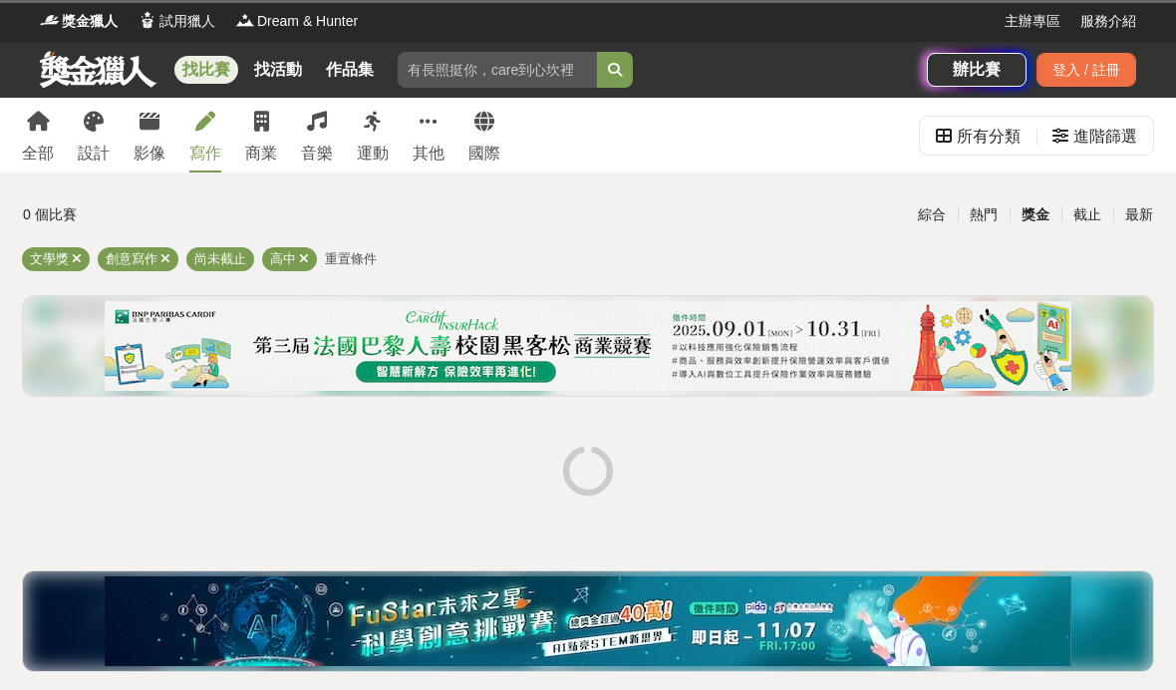
click at [1088, 213] on div "截止" at bounding box center [1087, 214] width 52 height 35
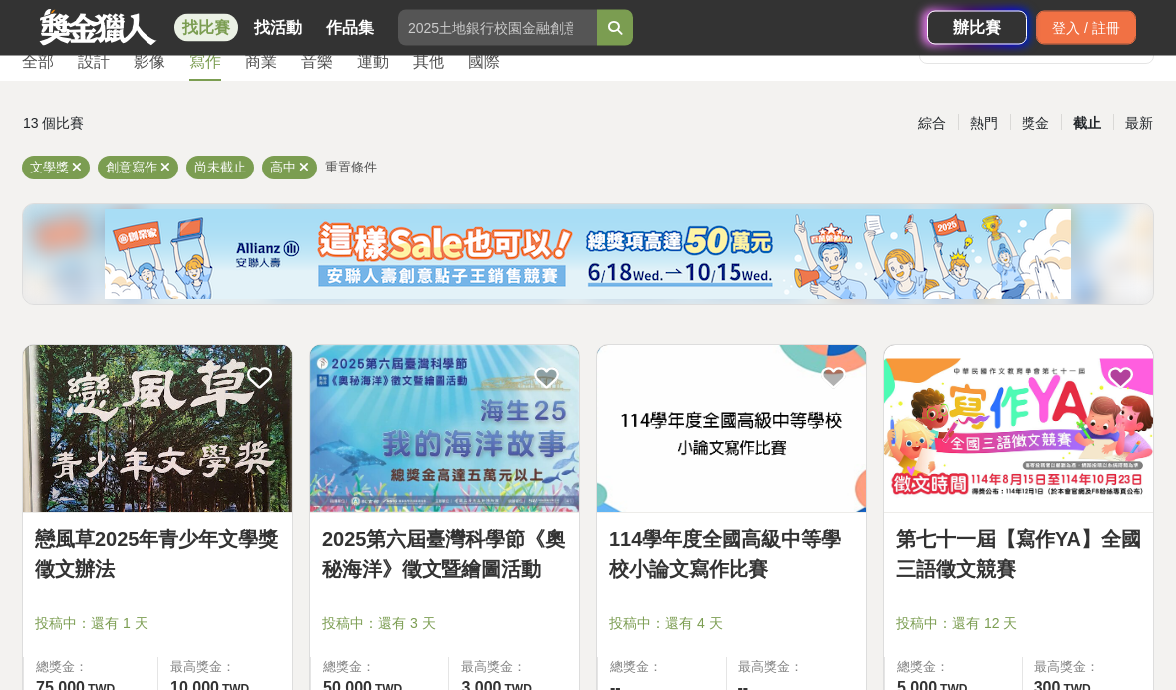
click at [779, 445] on img at bounding box center [731, 429] width 269 height 166
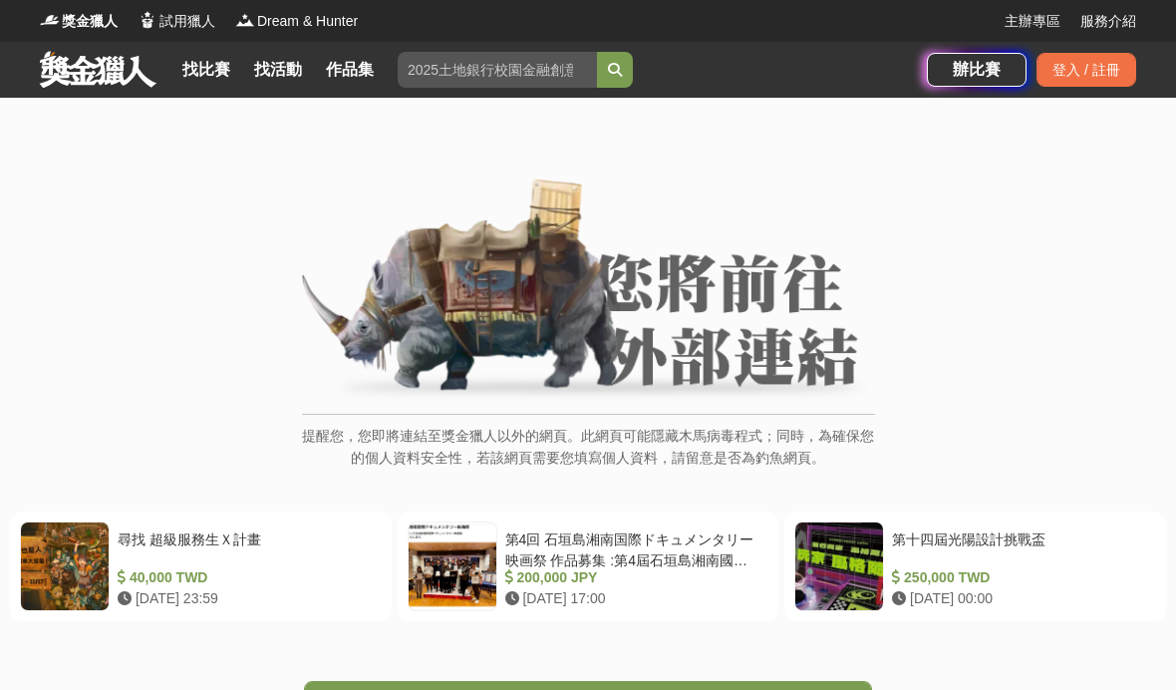
click at [914, 442] on div "提醒您，您即將連結至獎金獵人以外的網頁。此網頁可能隱藏木馬病毒程式；同時，為確保您的個人資料安全性，若該網頁需要您填寫個人資料，請留意是否為釣魚網頁。" at bounding box center [588, 333] width 1096 height 311
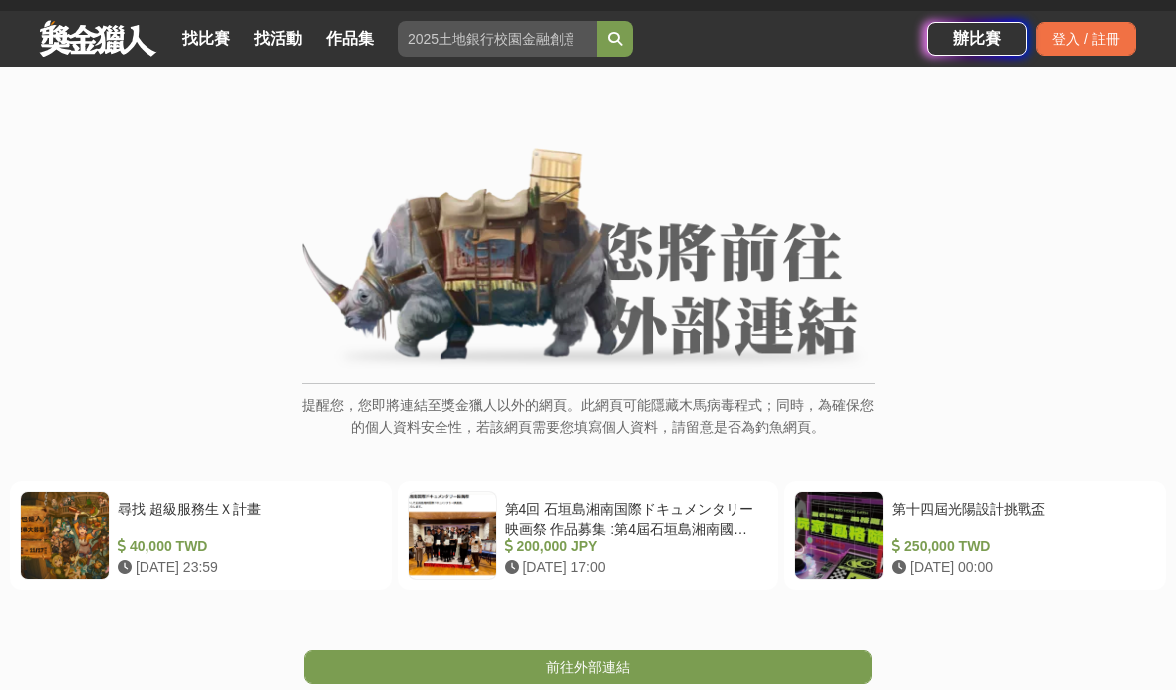
click at [827, 659] on link "前往外部連結" at bounding box center [588, 668] width 568 height 34
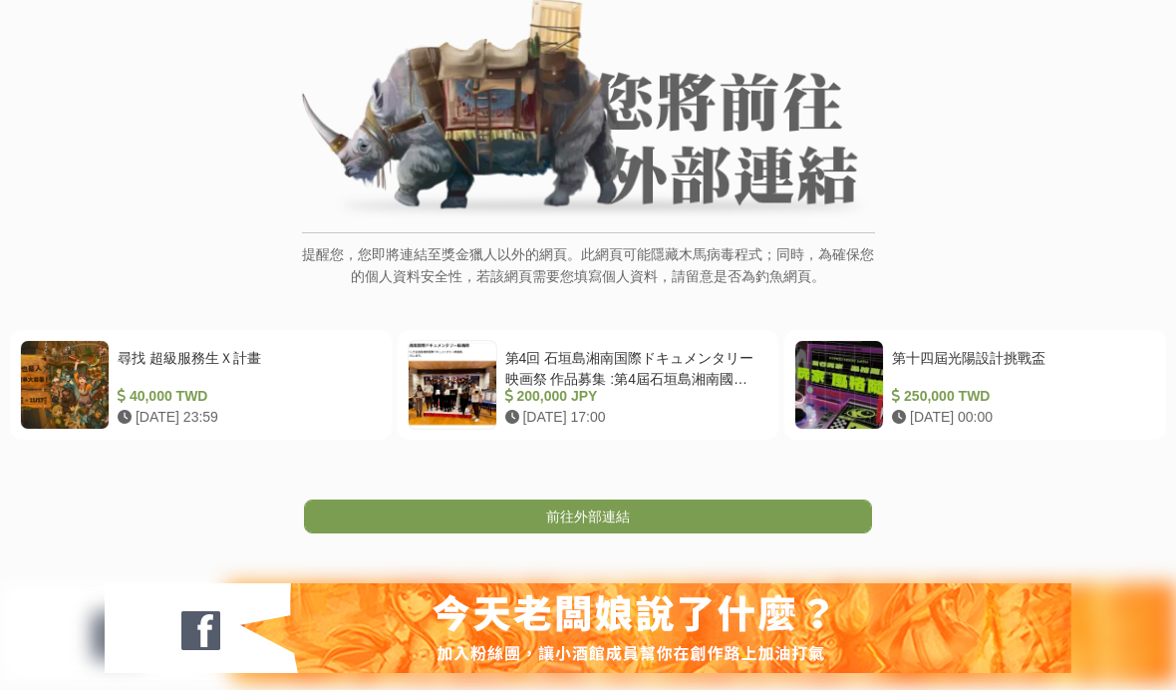
scroll to position [281, 0]
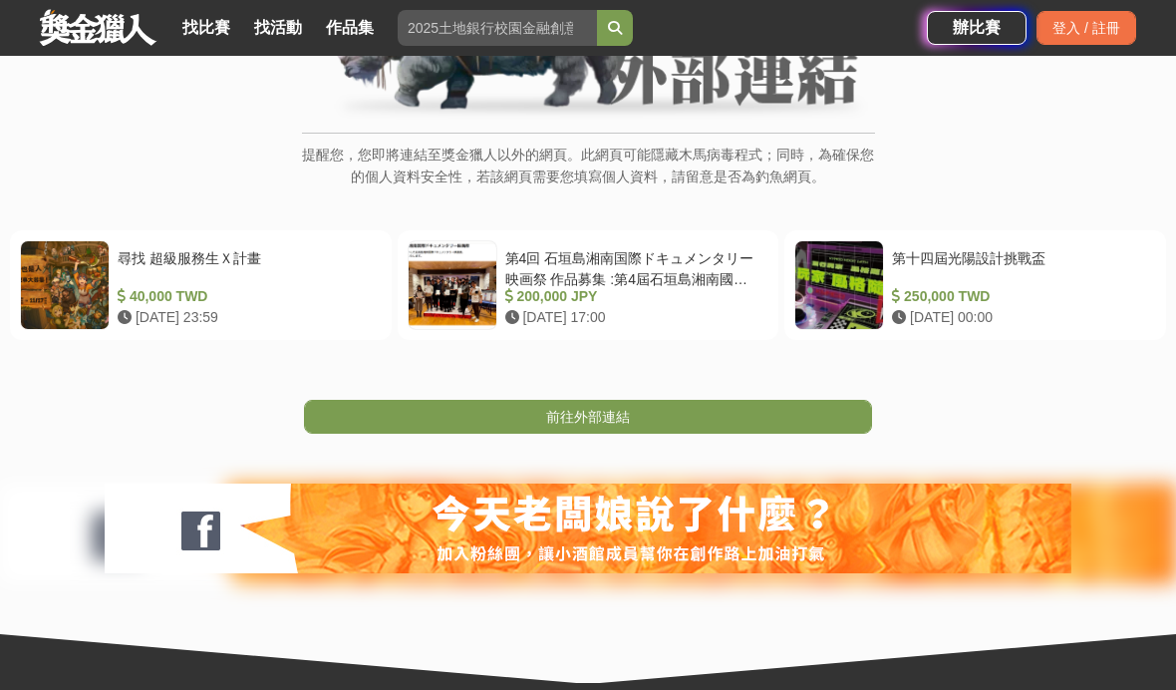
click at [741, 426] on link "前往外部連結" at bounding box center [588, 417] width 568 height 34
